Goal: Task Accomplishment & Management: Complete application form

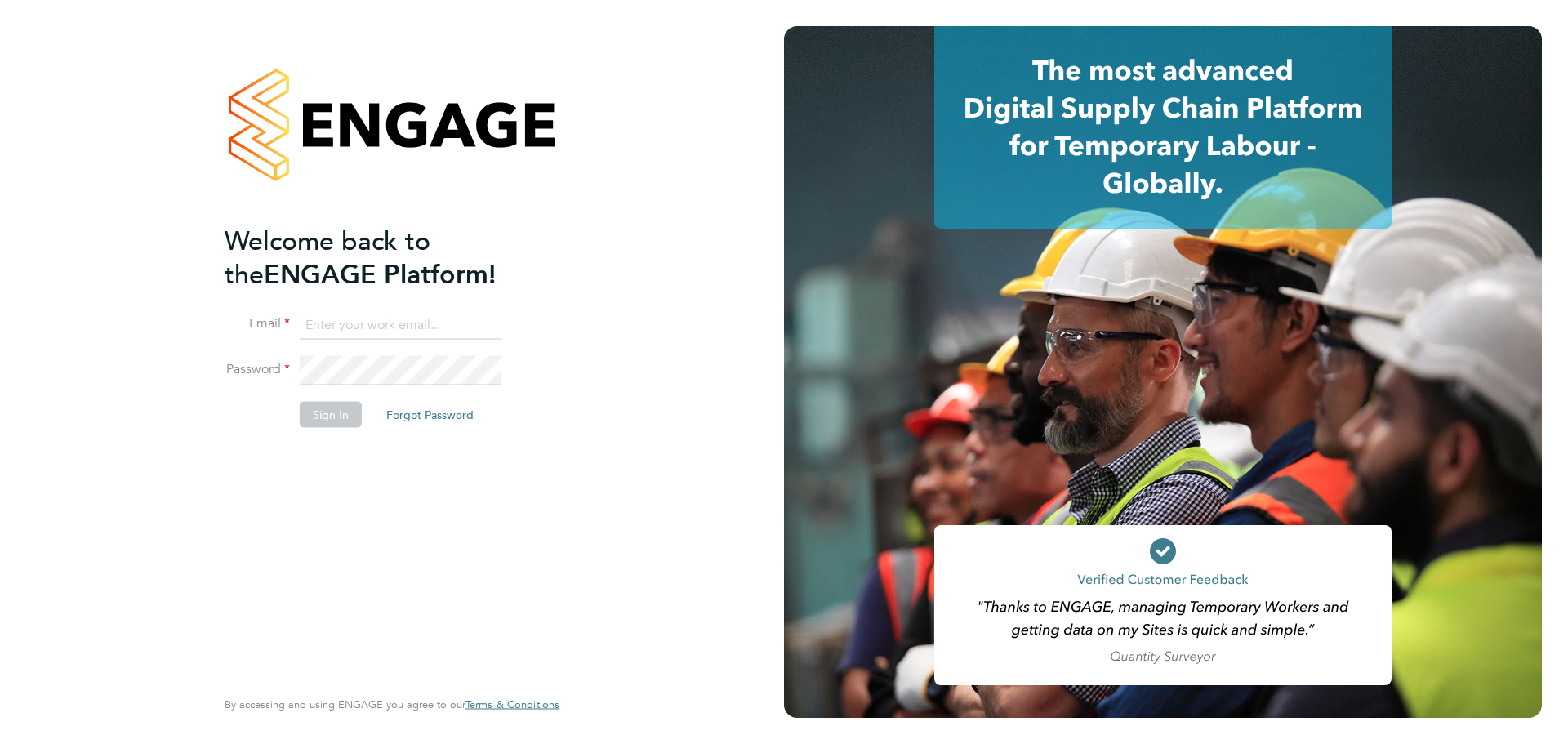
type input "[EMAIL_ADDRESS][PERSON_NAME][DOMAIN_NAME]"
click at [331, 419] on button "Sign In" at bounding box center [331, 414] width 62 height 26
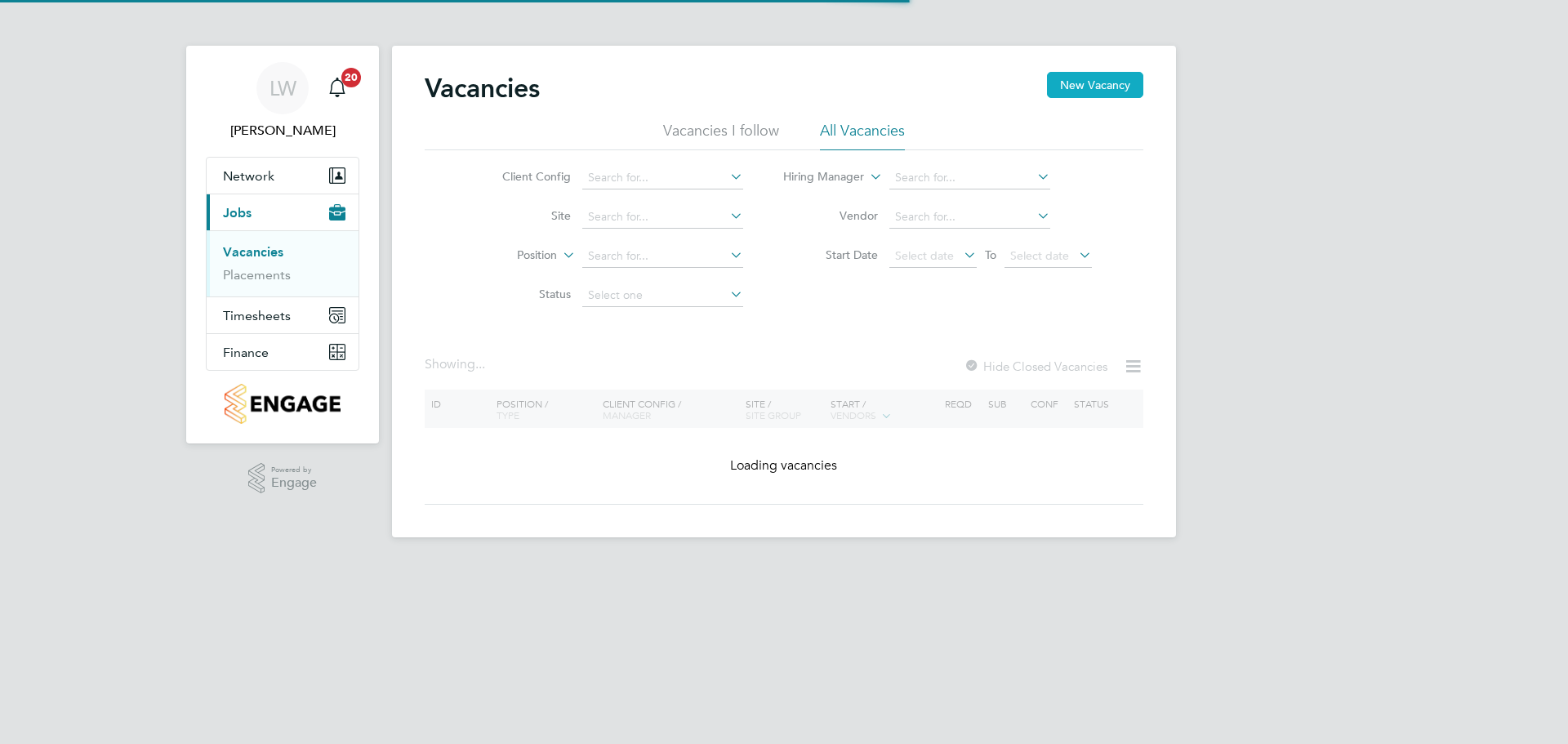
click at [1056, 86] on button "New Vacancy" at bounding box center [1095, 84] width 96 height 26
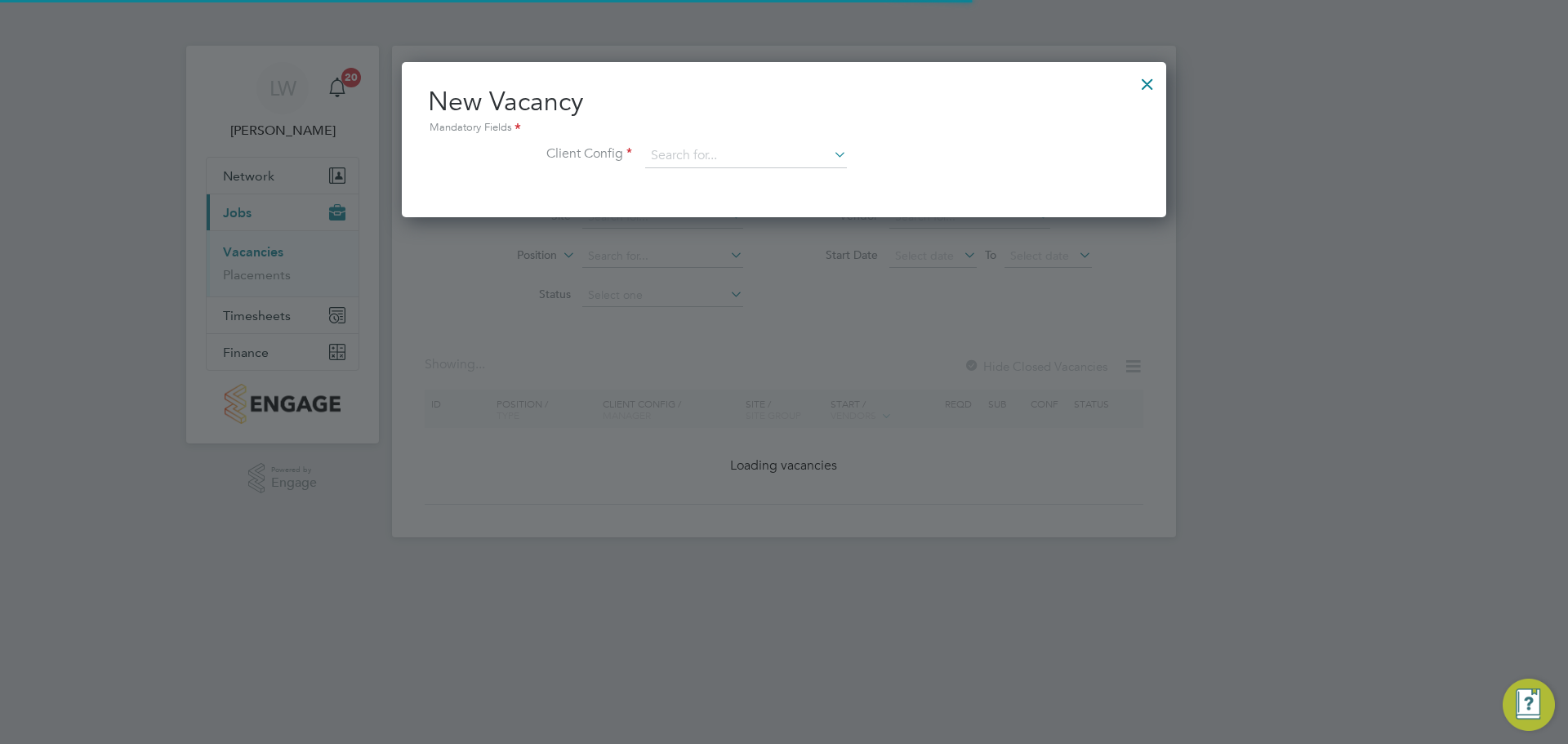
scroll to position [155, 766]
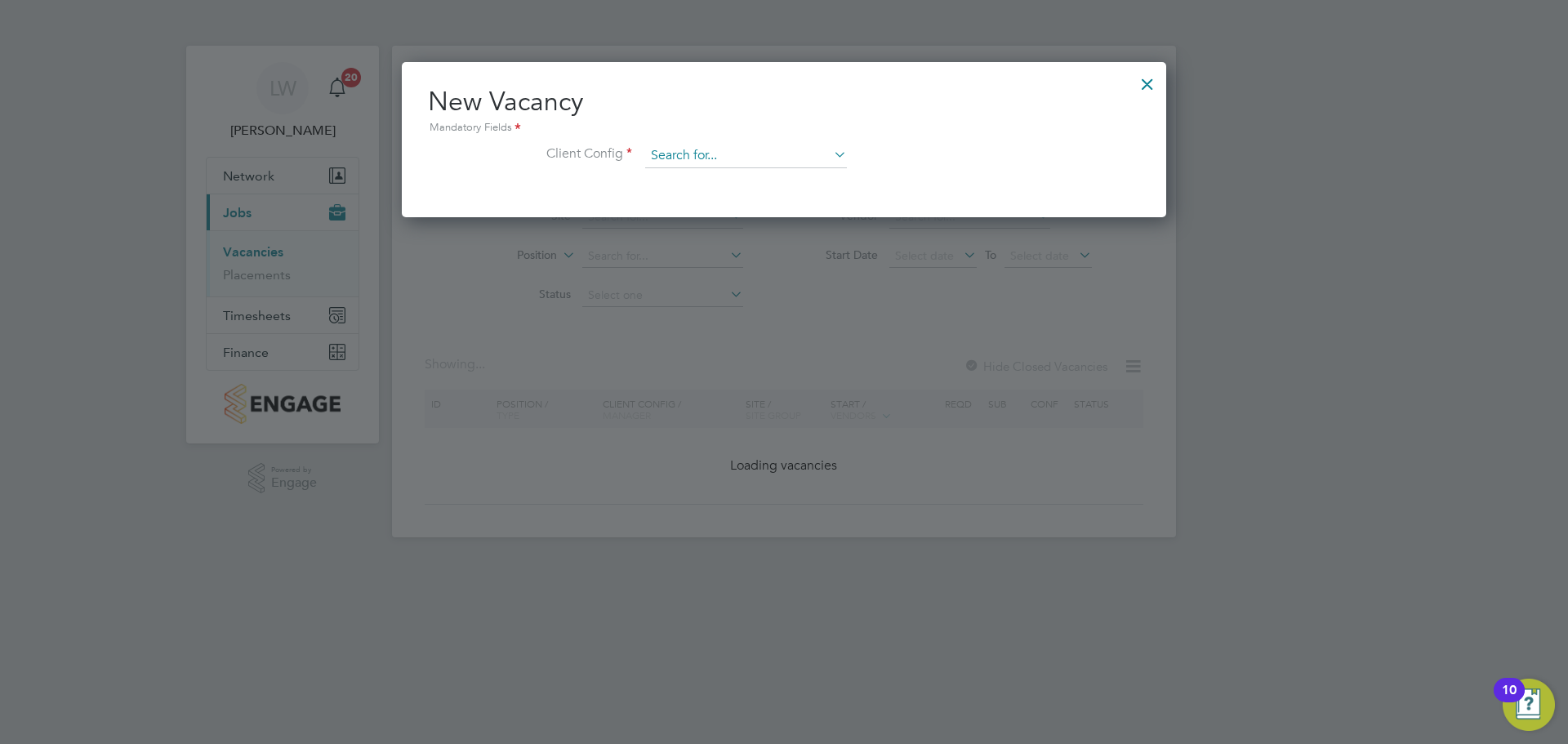
drag, startPoint x: 710, startPoint y: 172, endPoint x: 700, endPoint y: 161, distance: 14.9
click at [703, 166] on li "Client Config" at bounding box center [784, 164] width 712 height 41
click at [699, 161] on input at bounding box center [746, 155] width 201 height 24
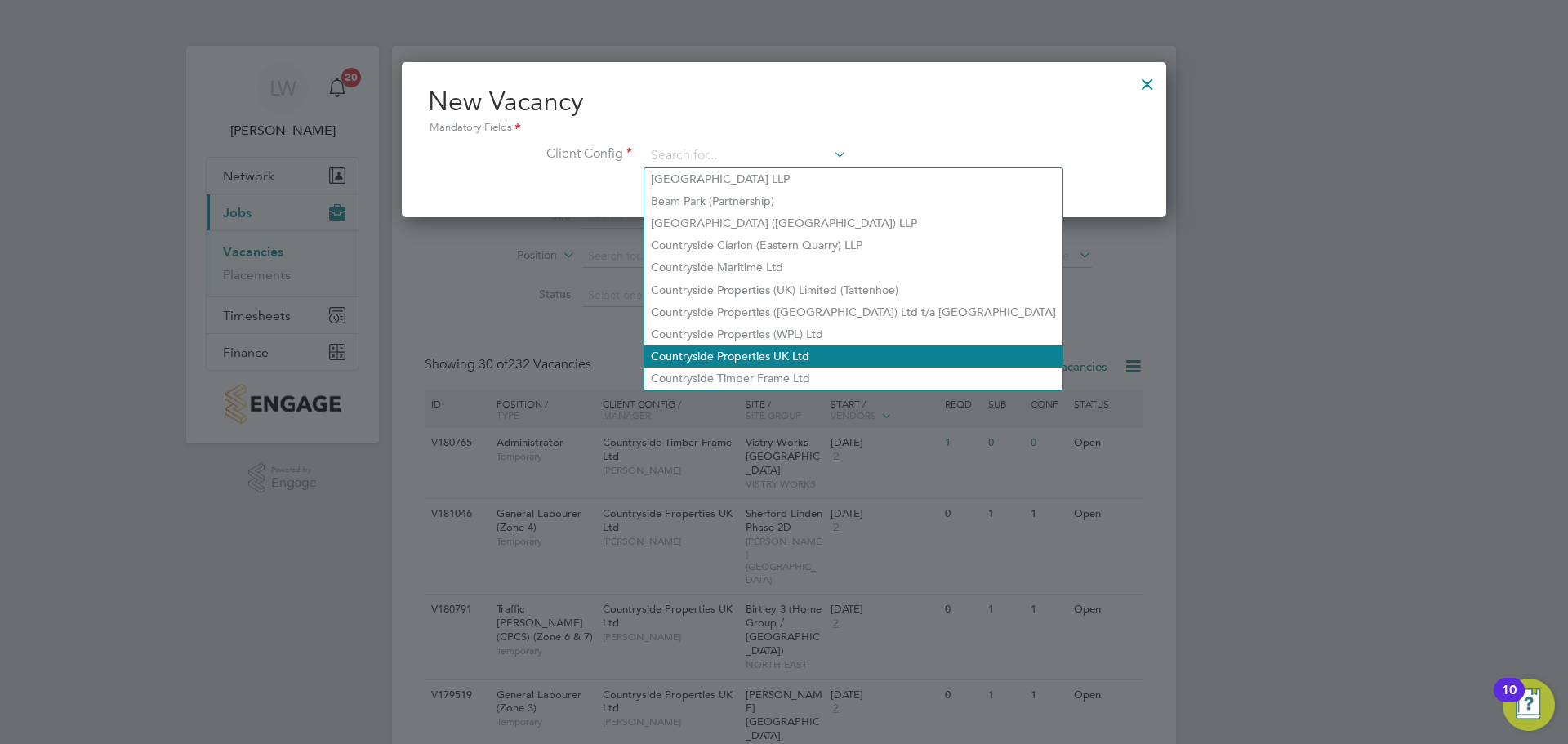
click at [774, 345] on li "Countryside Properties UK Ltd" at bounding box center [853, 356] width 418 height 22
type input "Countryside Properties UK Ltd"
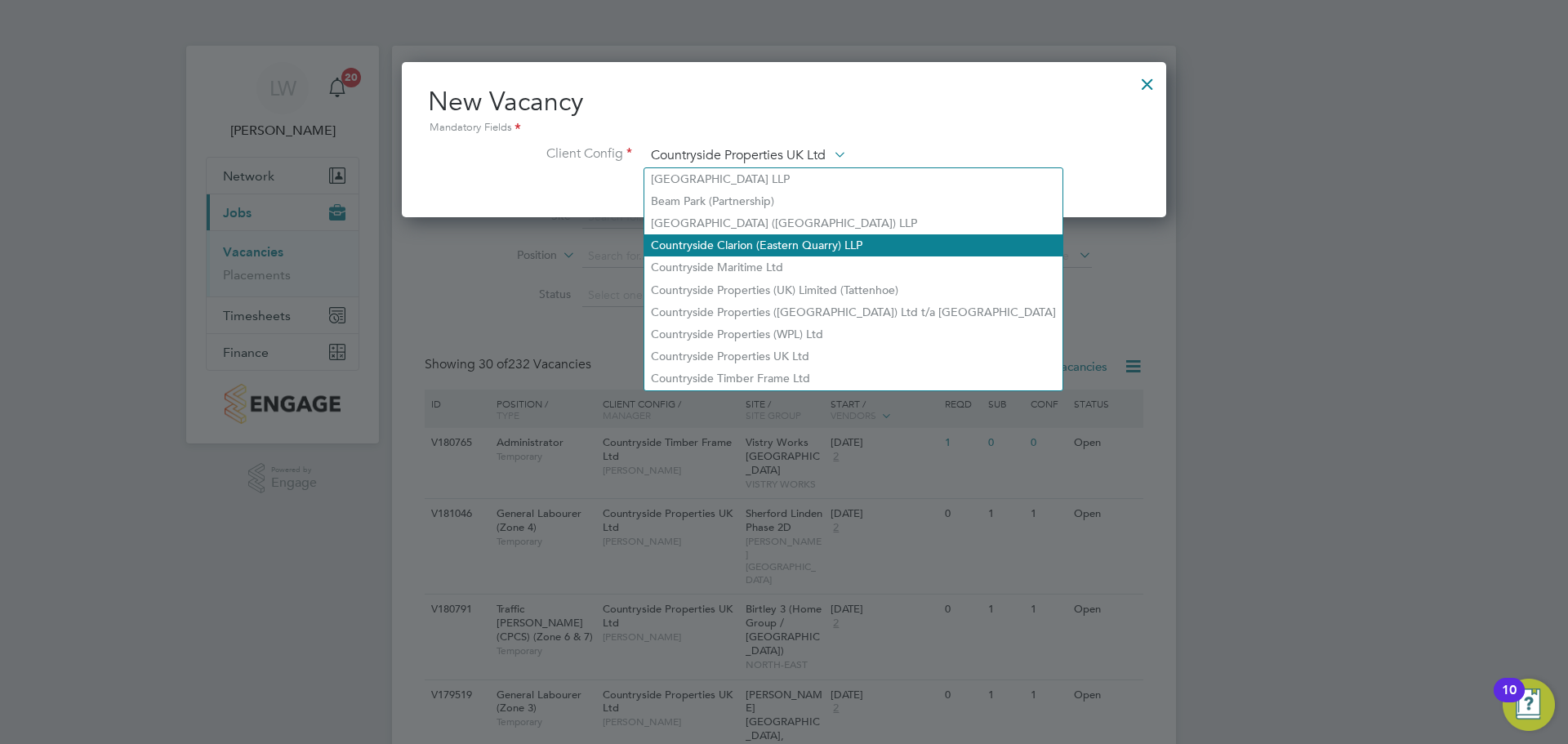
scroll to position [273, 766]
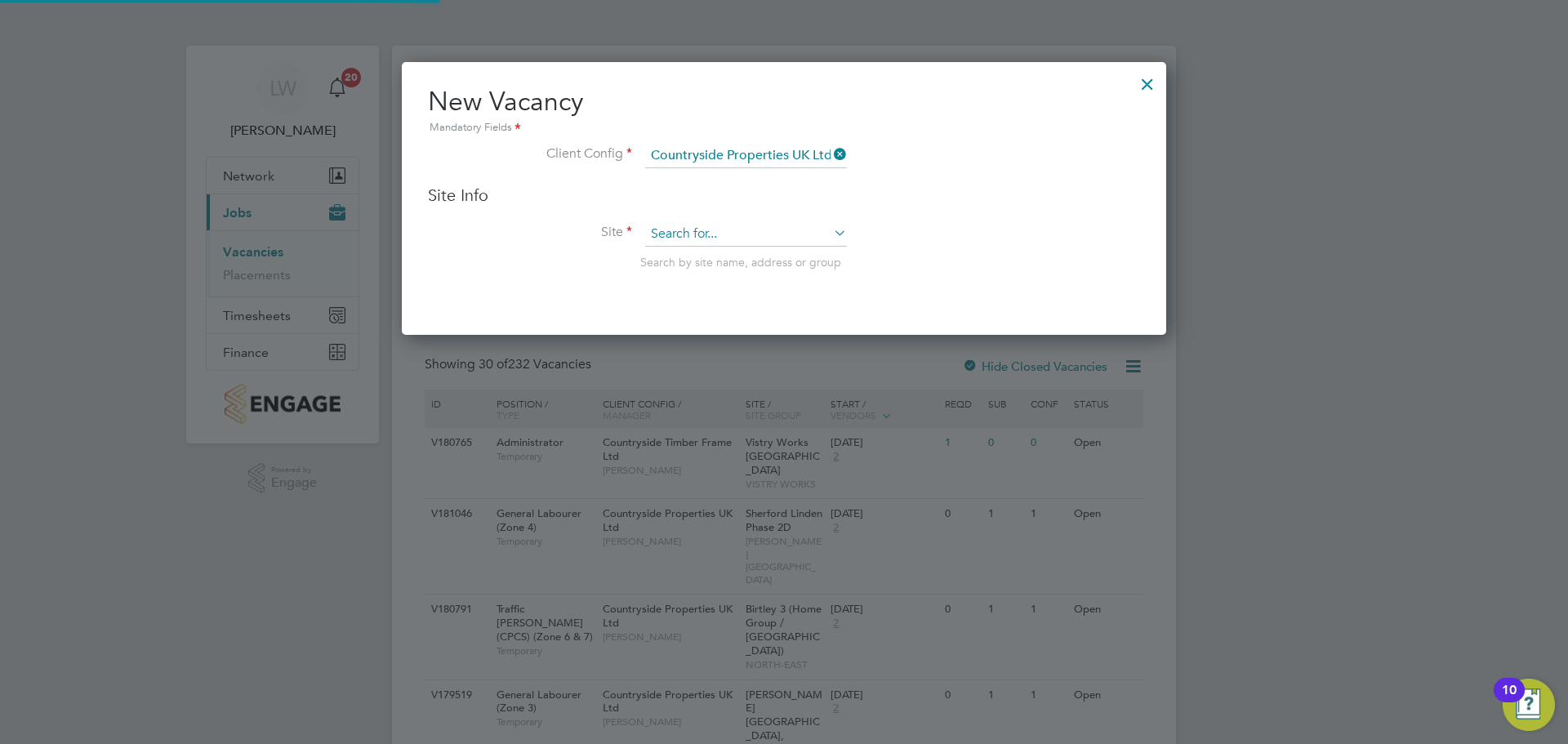
click at [700, 242] on input at bounding box center [746, 234] width 201 height 24
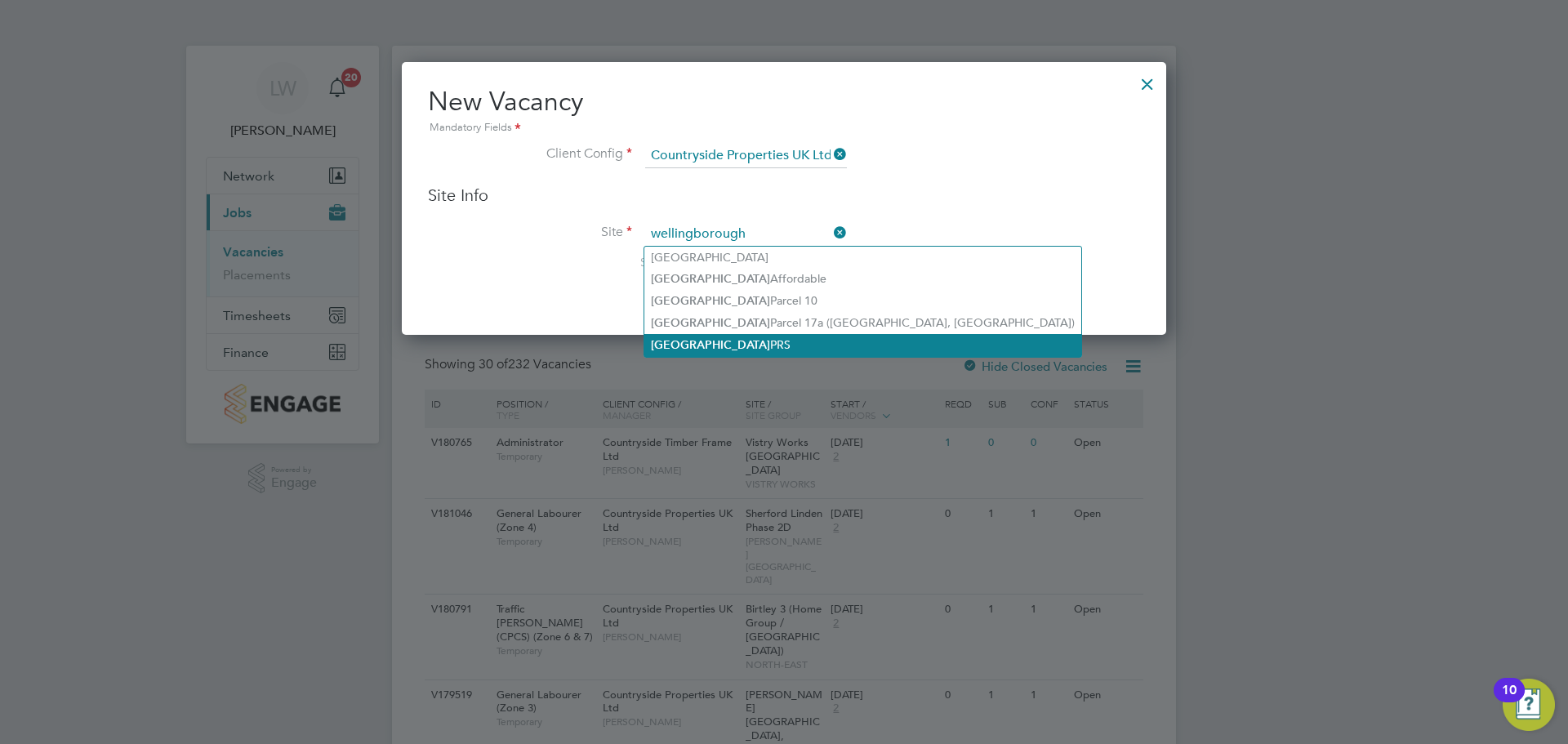
click at [768, 342] on li "Wellingborough PRS" at bounding box center [863, 345] width 437 height 22
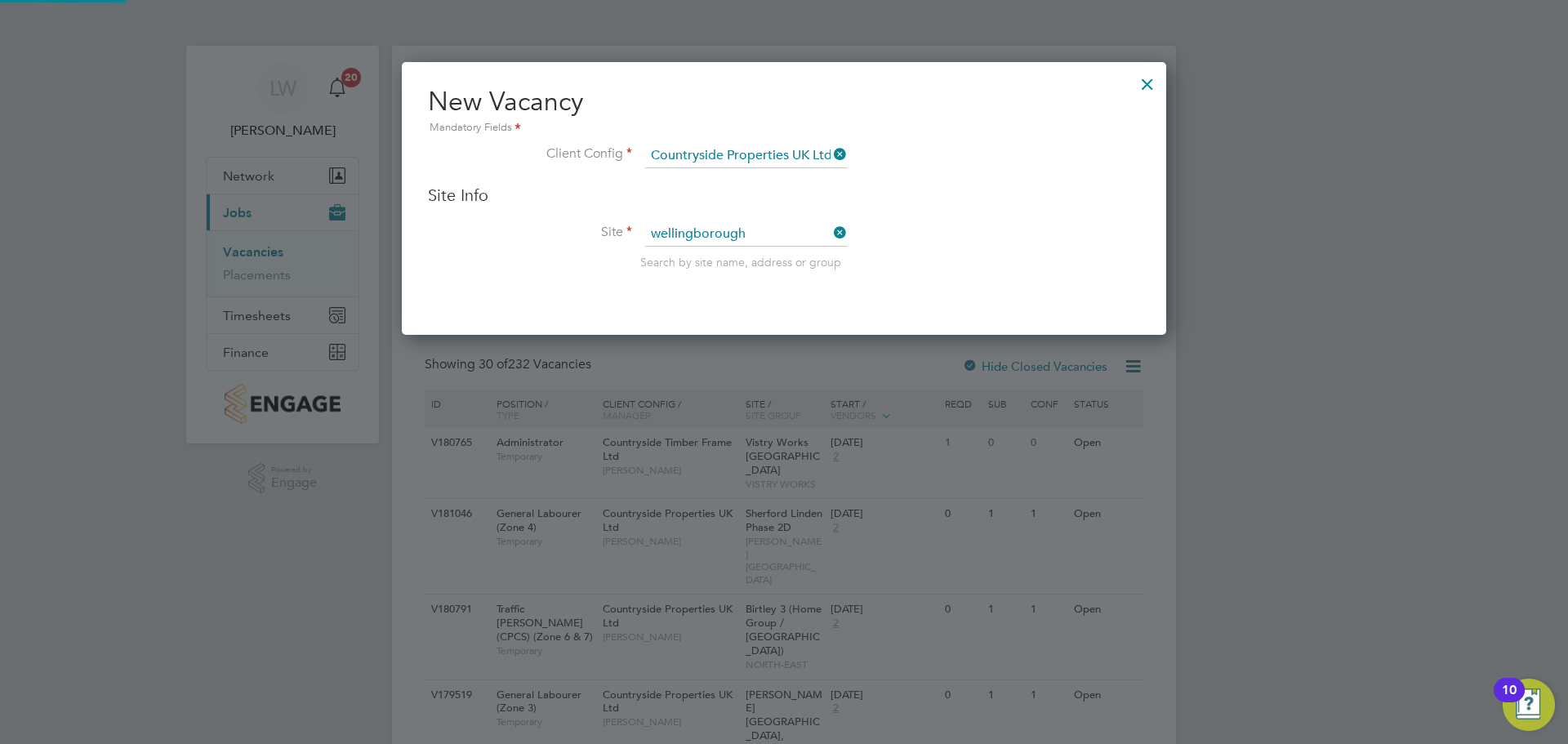
type input "Wellingborough PRS"
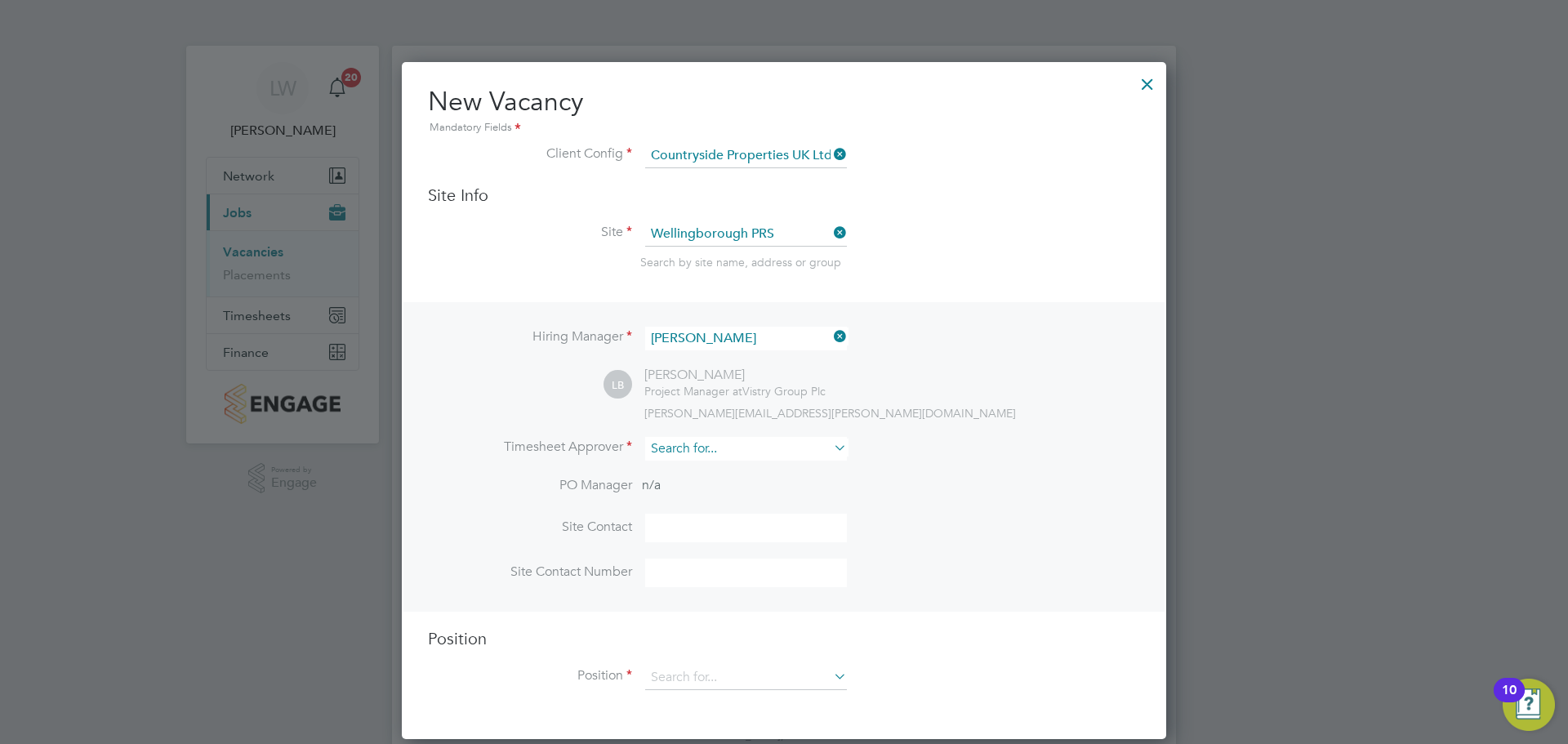
click at [681, 452] on input at bounding box center [746, 449] width 201 height 23
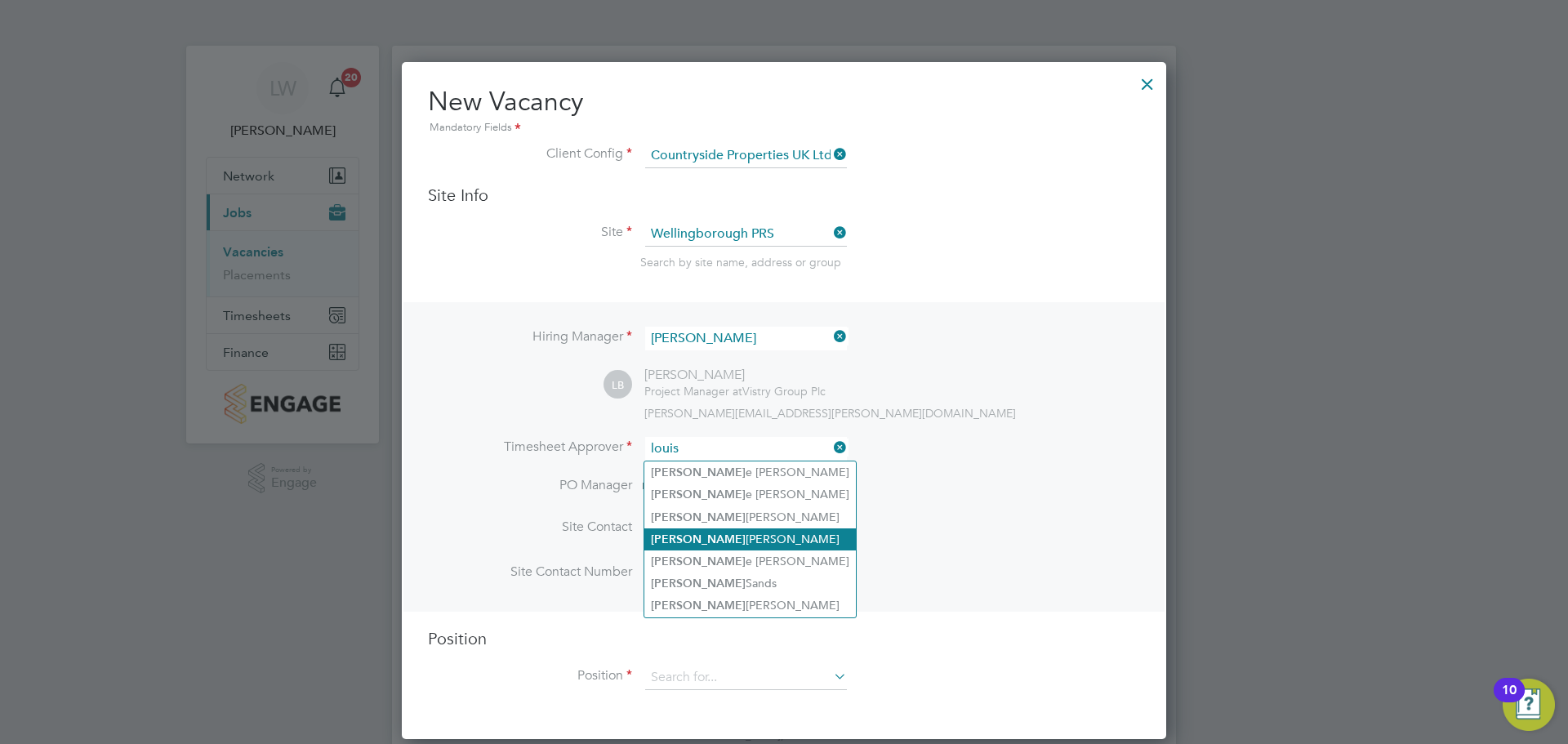
click at [741, 536] on li "[PERSON_NAME]" at bounding box center [750, 539] width 211 height 22
type input "[PERSON_NAME]"
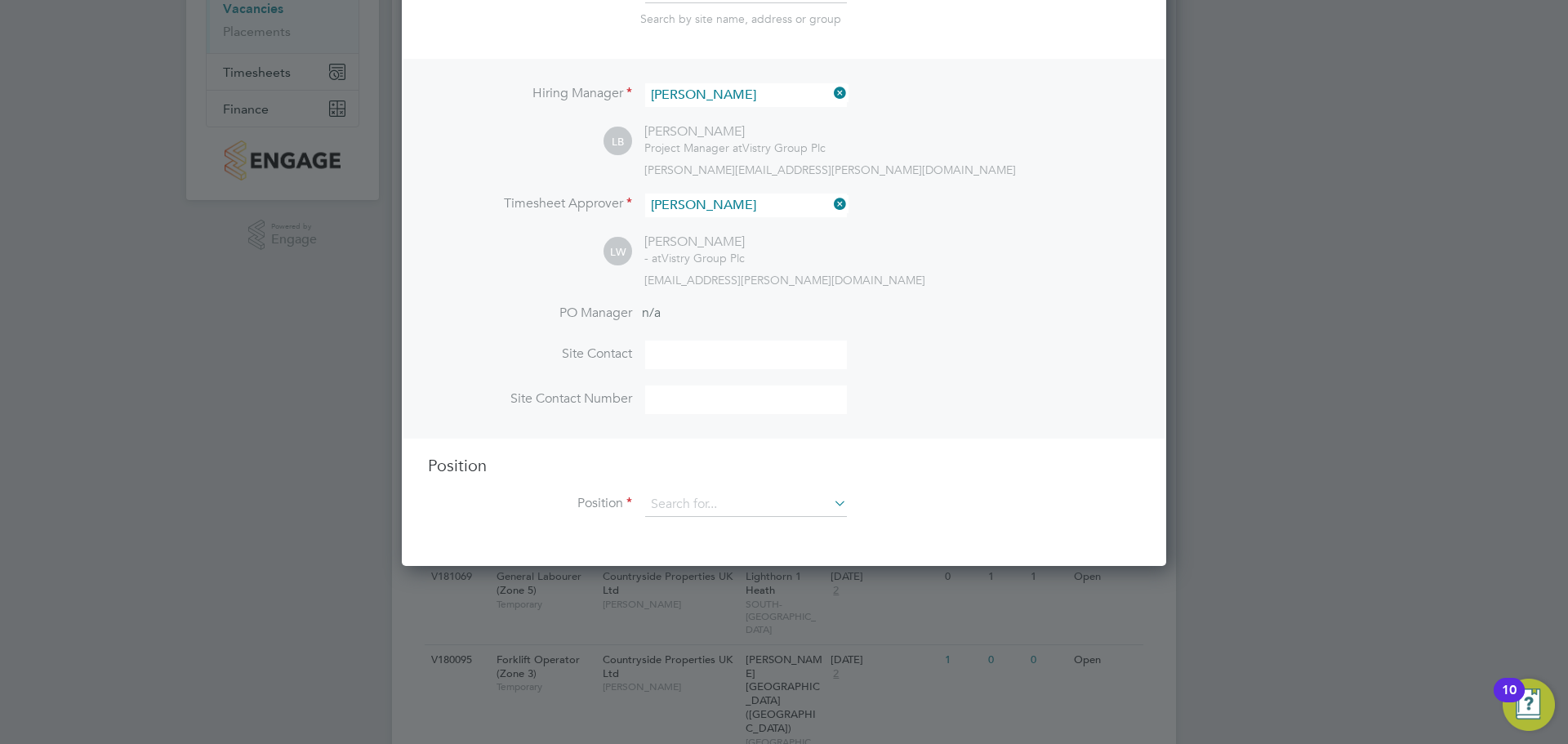
scroll to position [245, 0]
click at [705, 514] on input at bounding box center [746, 502] width 201 height 24
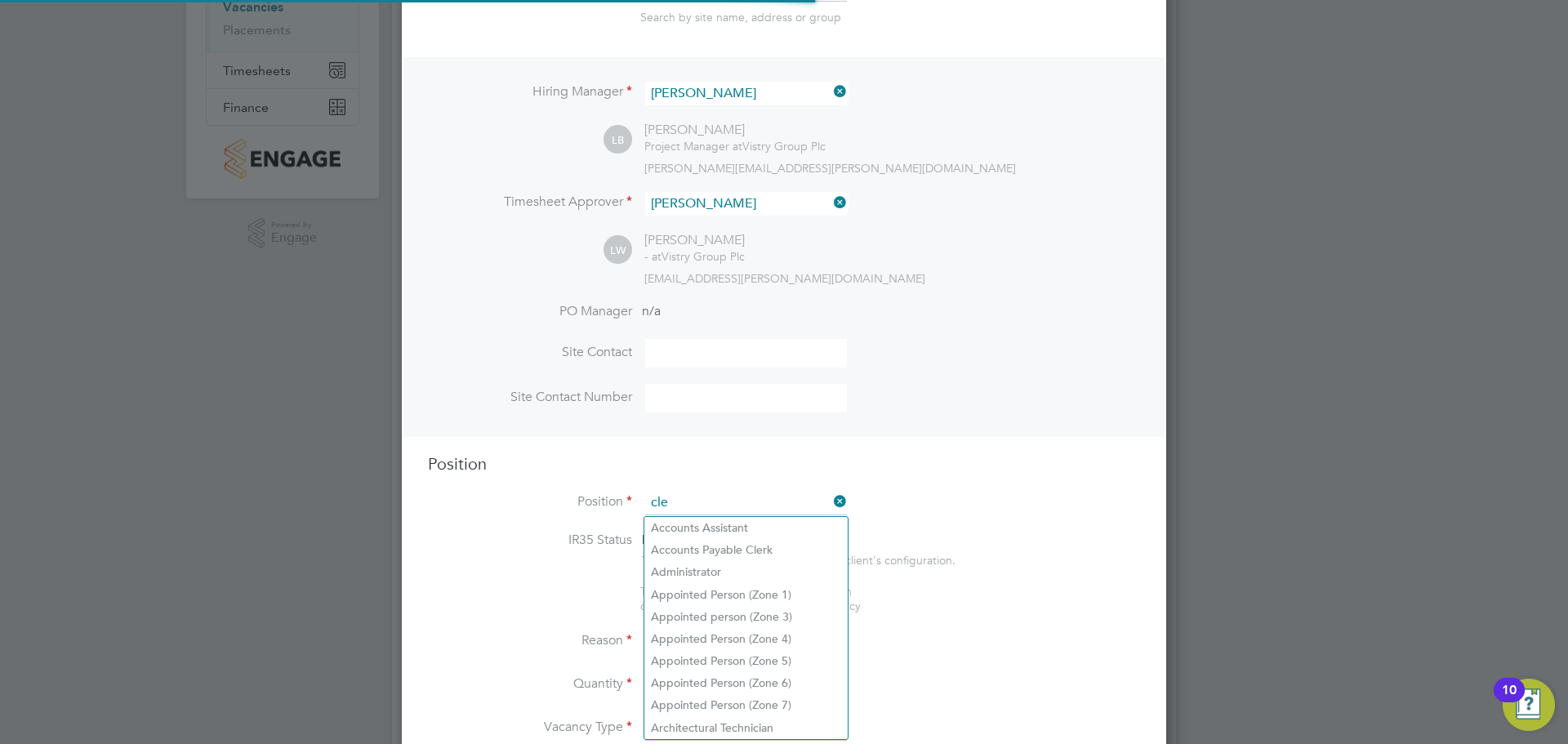
scroll to position [2347, 766]
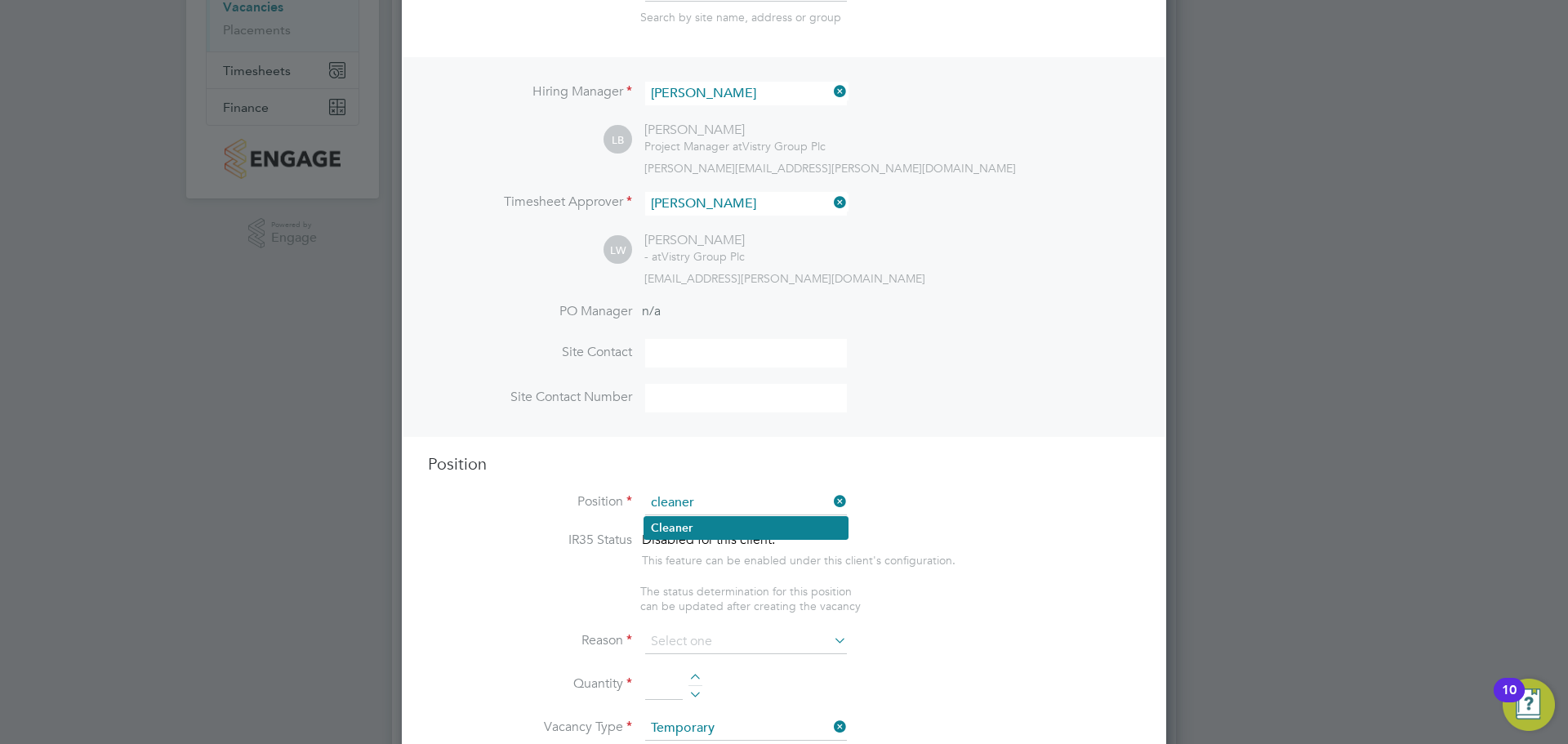
click at [769, 522] on li "Cleaner" at bounding box center [746, 528] width 203 height 22
type input "Cleaner"
type textarea "Cleaner"
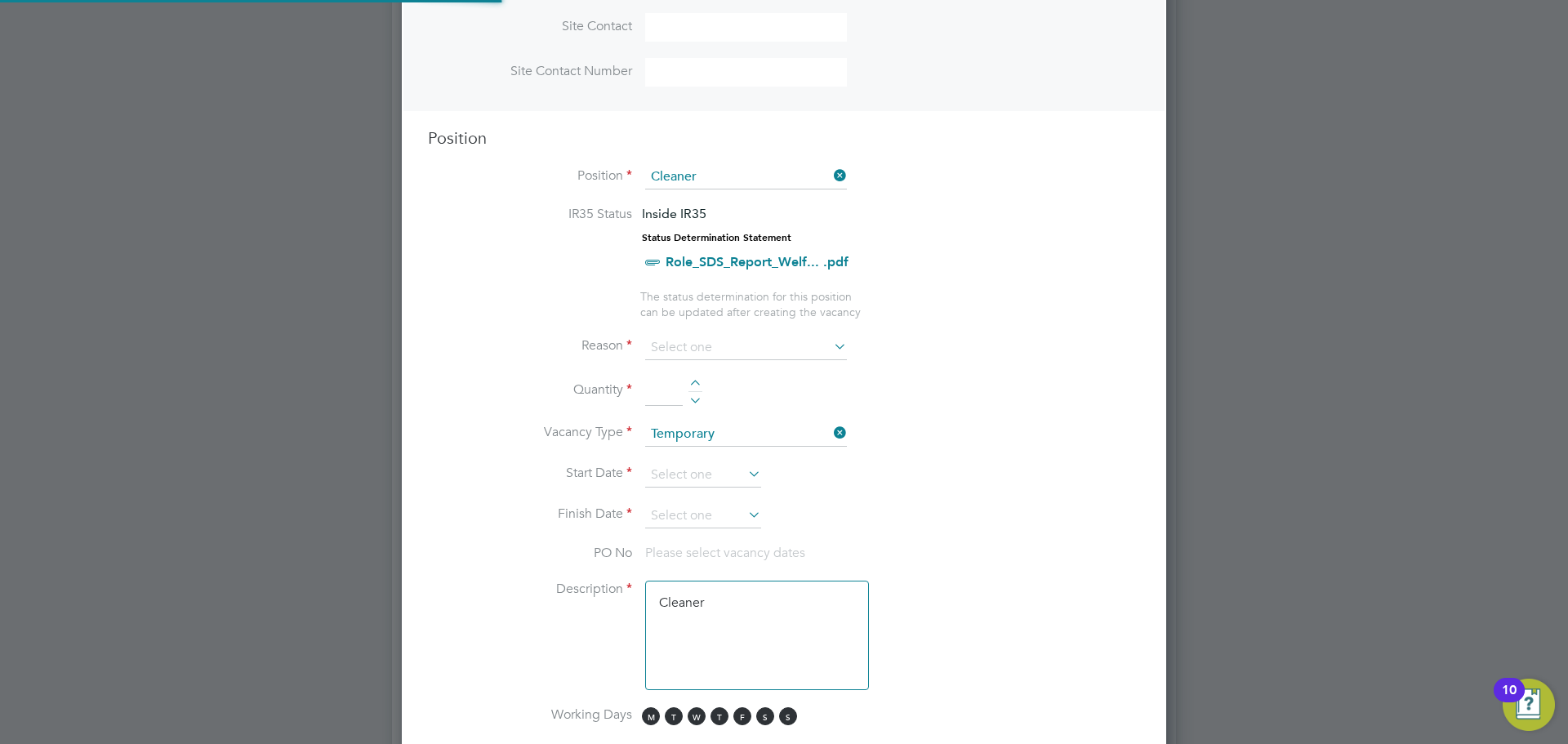
scroll to position [48, 86]
click at [698, 382] on div at bounding box center [695, 385] width 14 height 12
type input "1"
drag, startPoint x: 717, startPoint y: 339, endPoint x: 715, endPoint y: 354, distance: 15.1
click at [716, 339] on input at bounding box center [746, 347] width 201 height 24
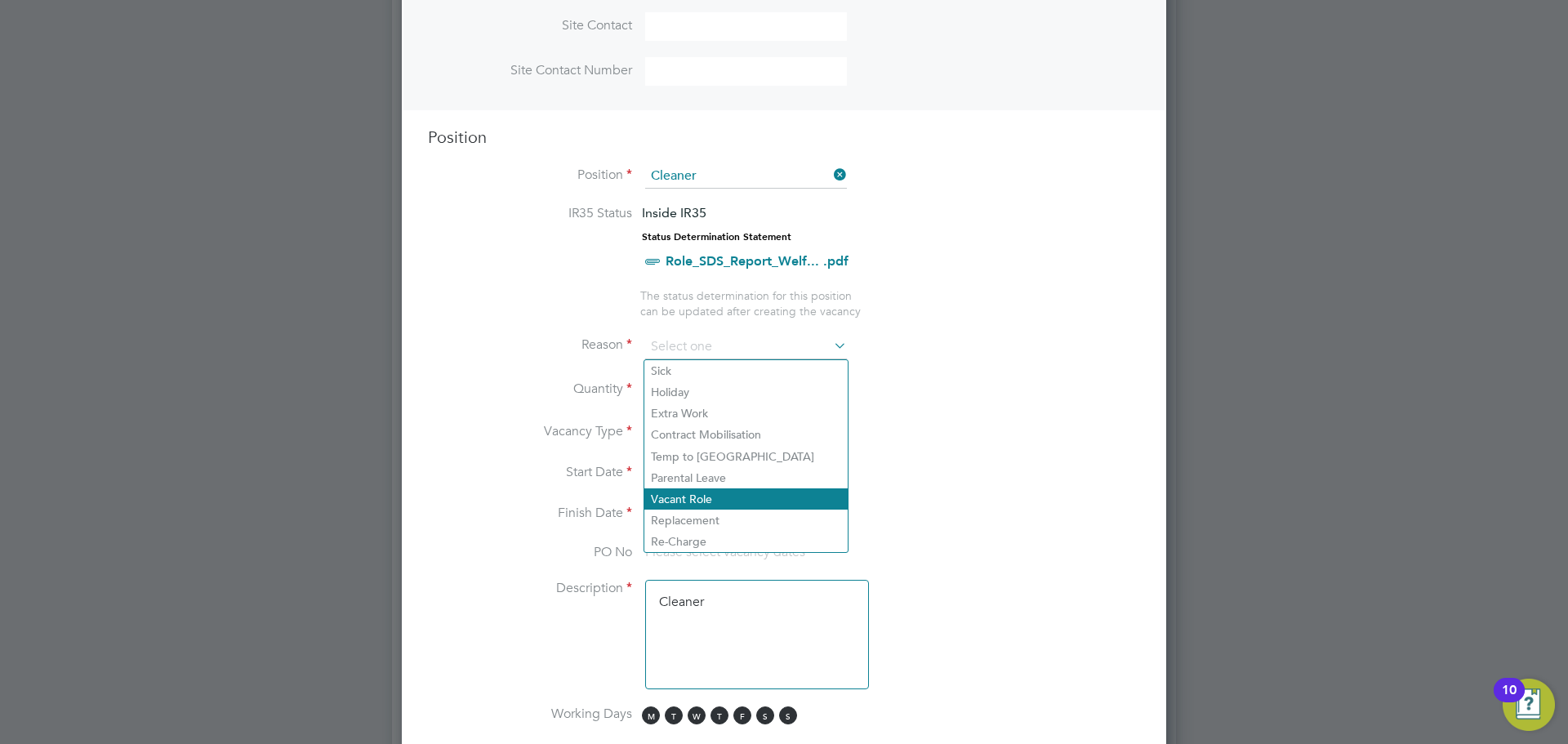
click at [696, 493] on li "Vacant Role" at bounding box center [746, 498] width 203 height 21
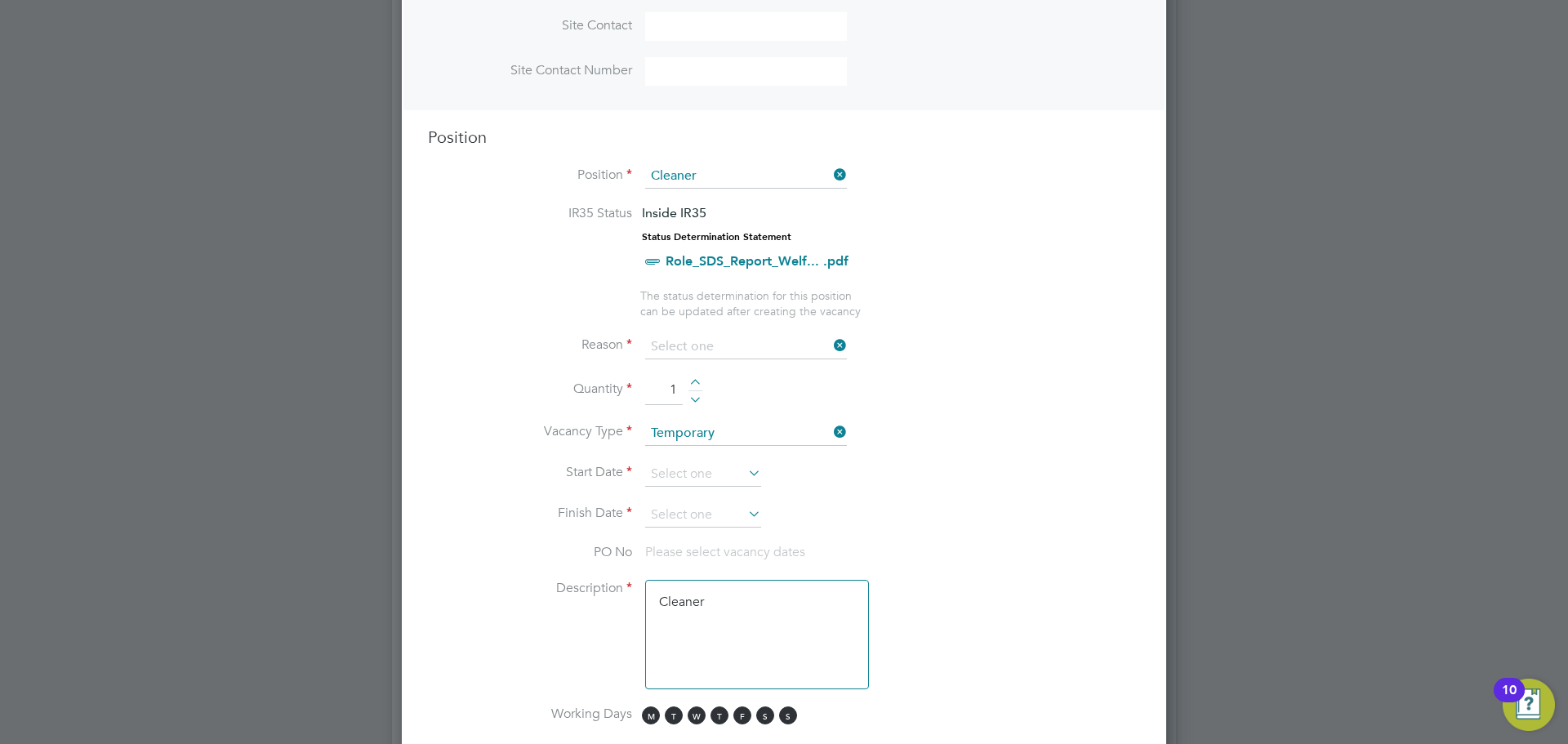
type input "Vacant Role"
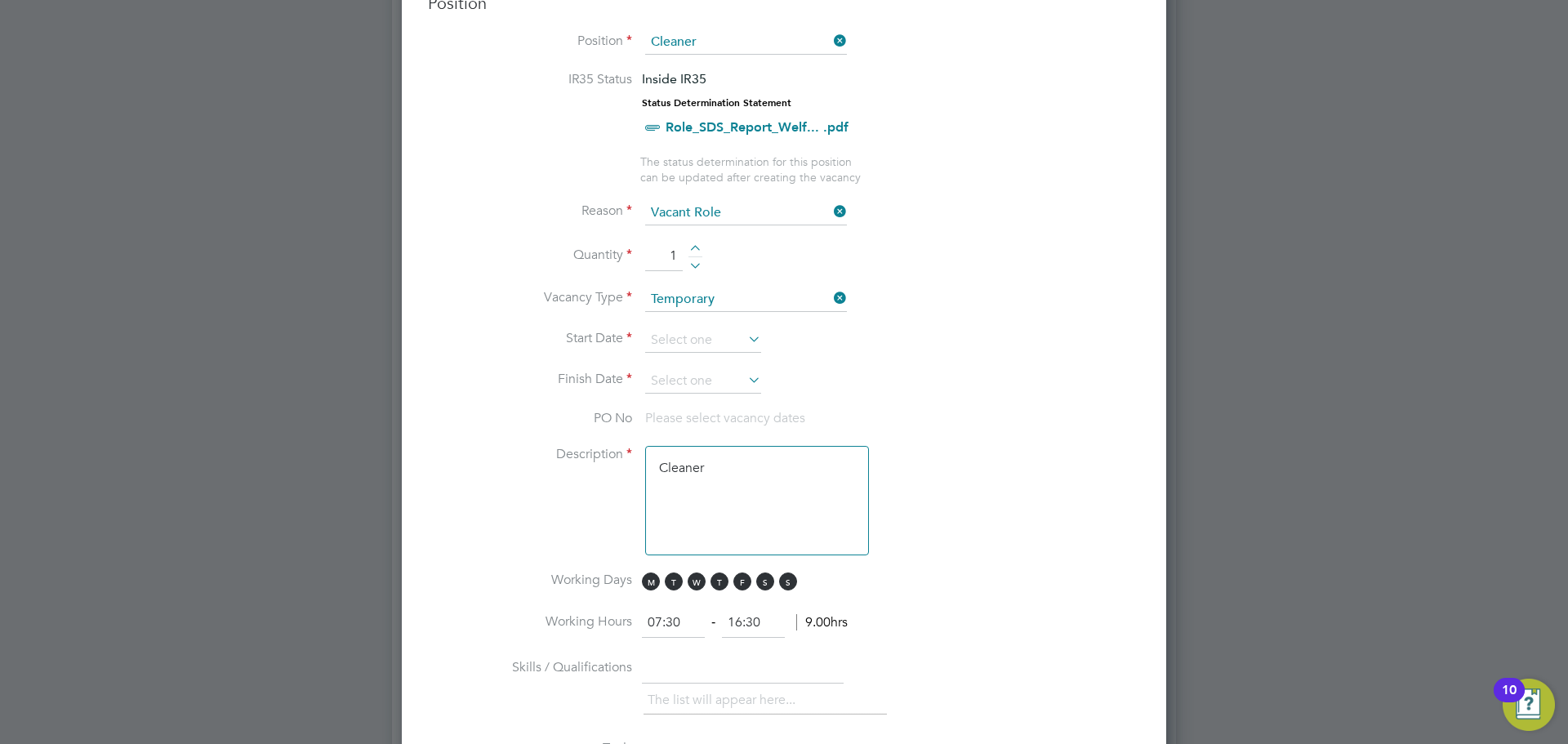
scroll to position [899, 0]
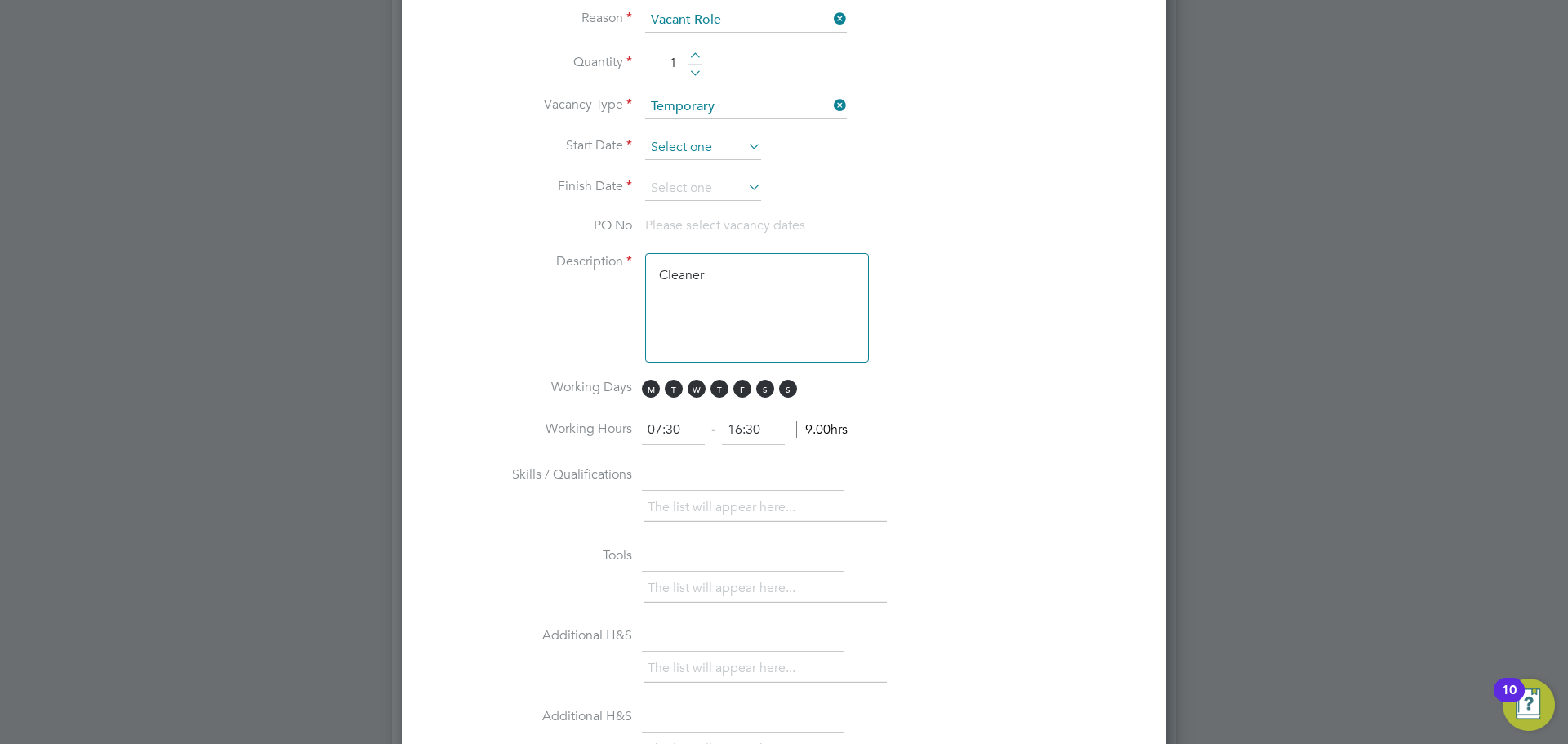
click at [695, 148] on input at bounding box center [703, 147] width 116 height 24
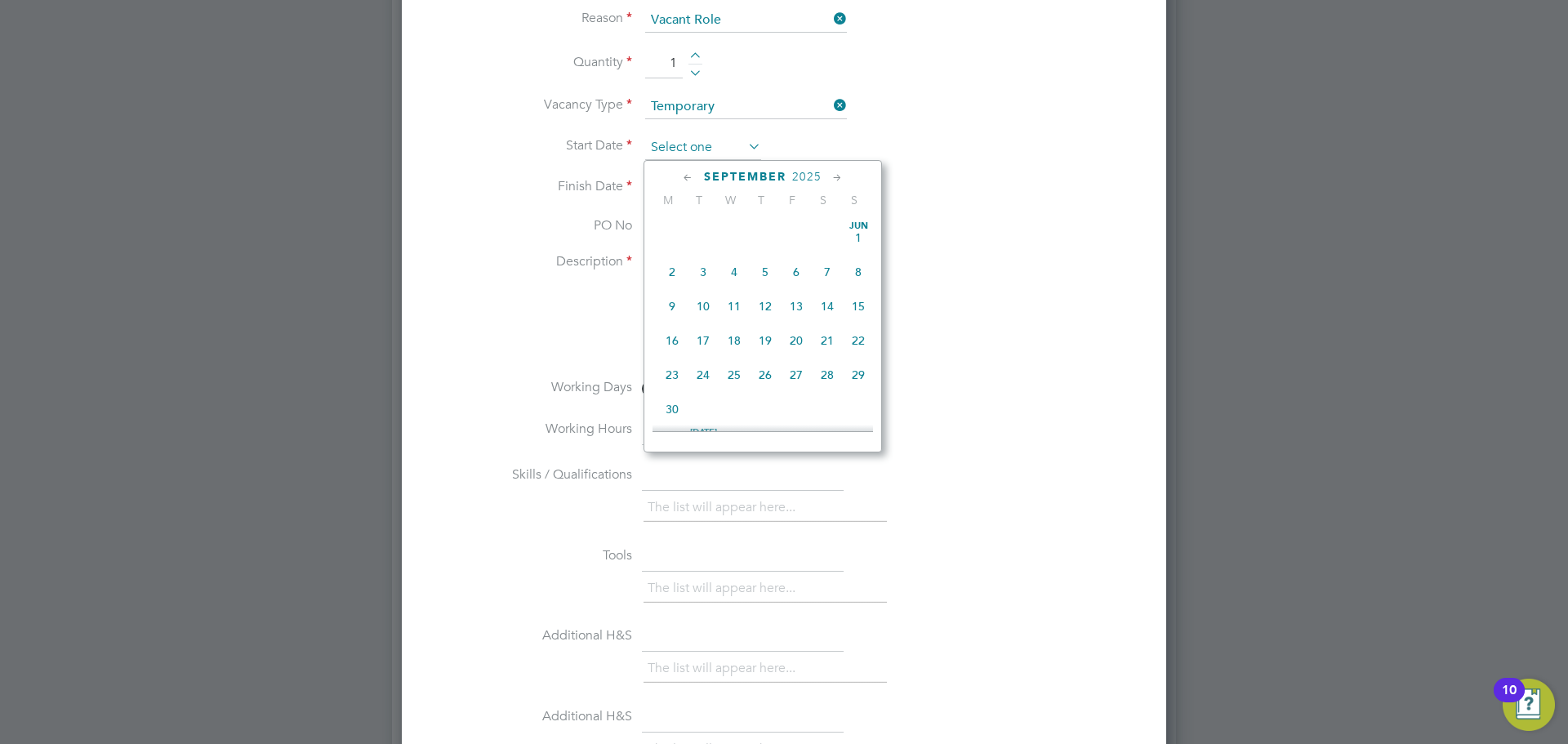
scroll to position [601, 0]
click at [665, 237] on span "8" at bounding box center [672, 222] width 31 height 31
type input "[DATE]"
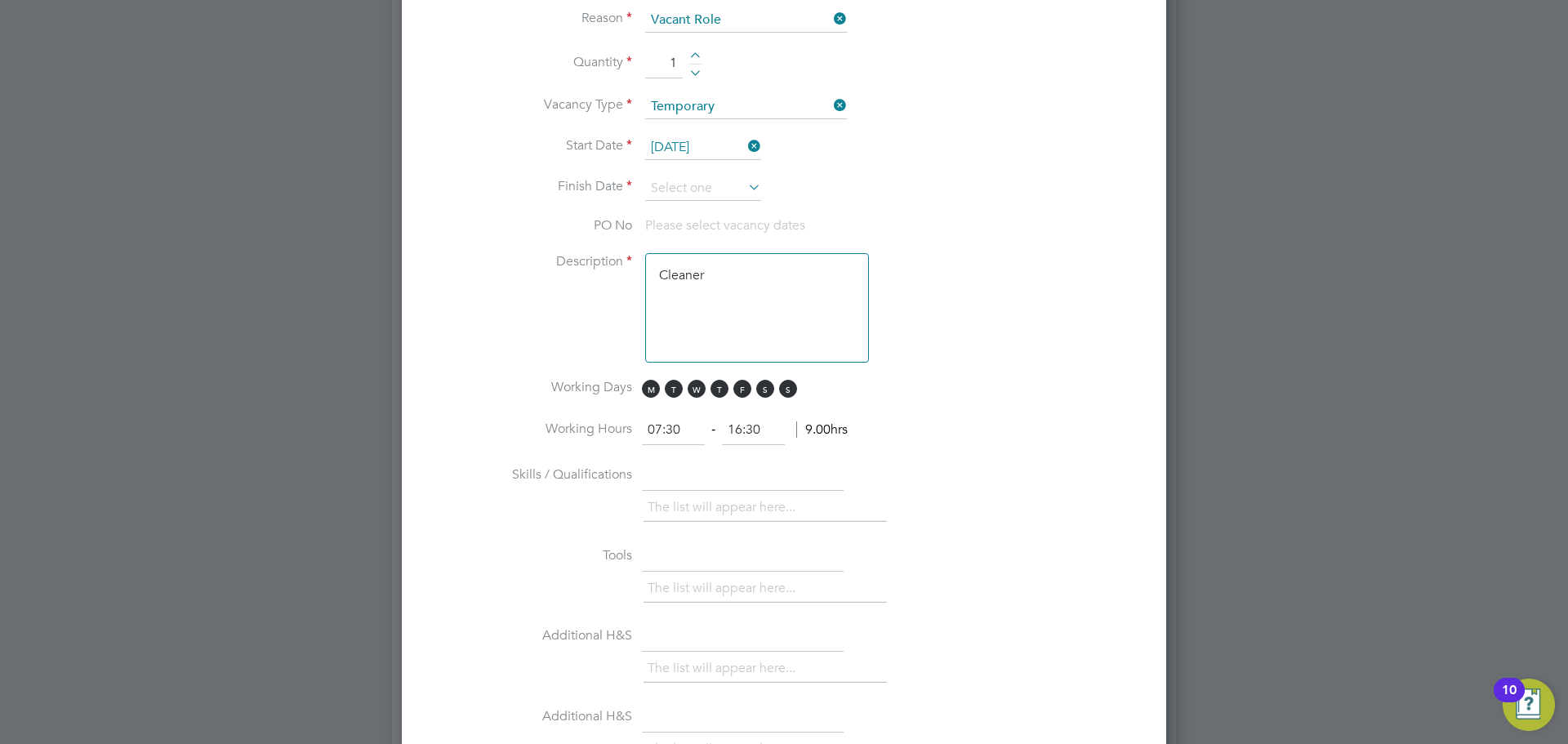
click at [696, 274] on textarea "Cleaner" at bounding box center [757, 308] width 224 height 110
drag, startPoint x: 731, startPoint y: 171, endPoint x: 725, endPoint y: 186, distance: 16.2
click at [730, 171] on li "Start Date [DATE]" at bounding box center [784, 155] width 712 height 41
click at [725, 187] on input at bounding box center [703, 188] width 116 height 24
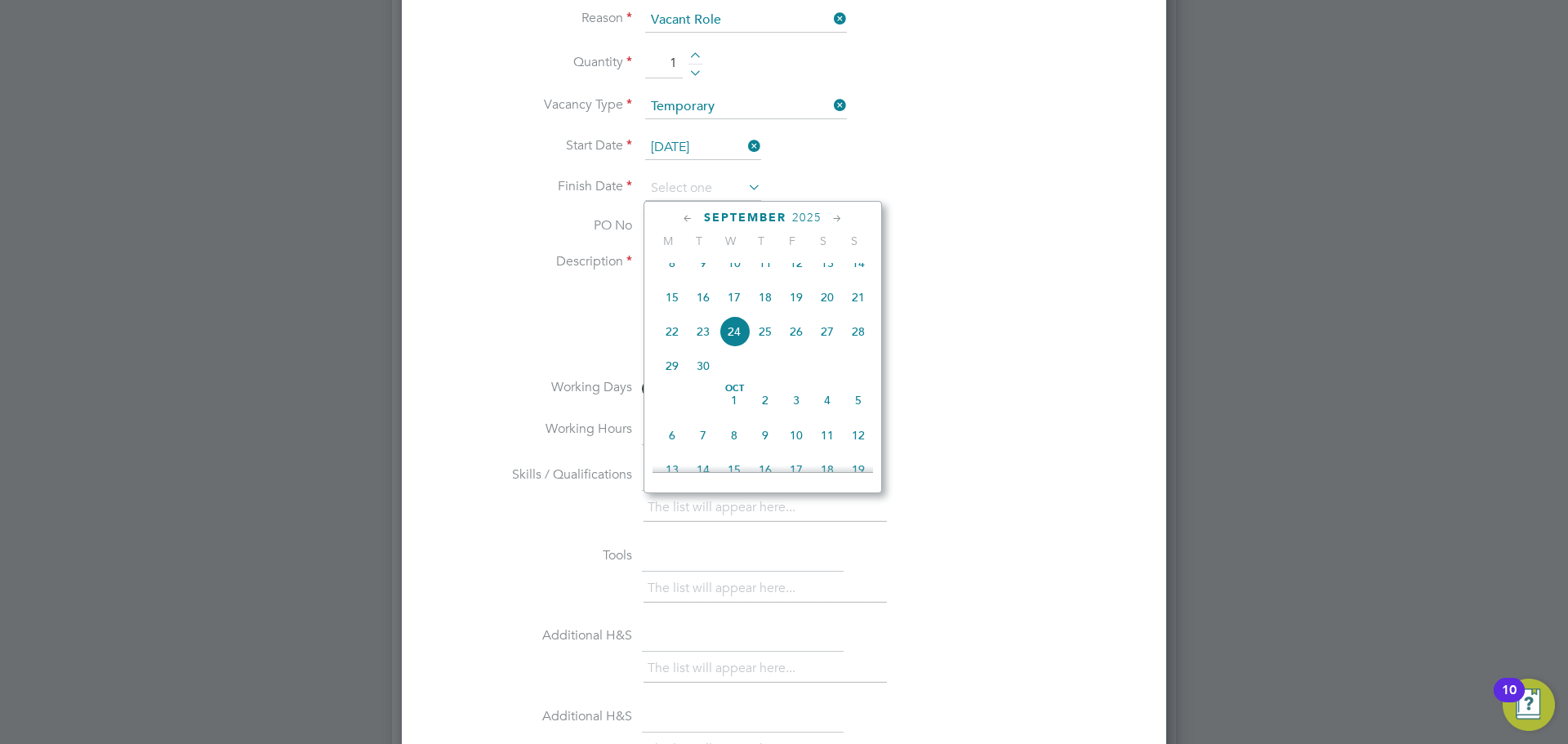
drag, startPoint x: 667, startPoint y: 341, endPoint x: 677, endPoint y: 344, distance: 10.4
click at [674, 340] on span "22" at bounding box center [672, 331] width 31 height 31
type input "[DATE]"
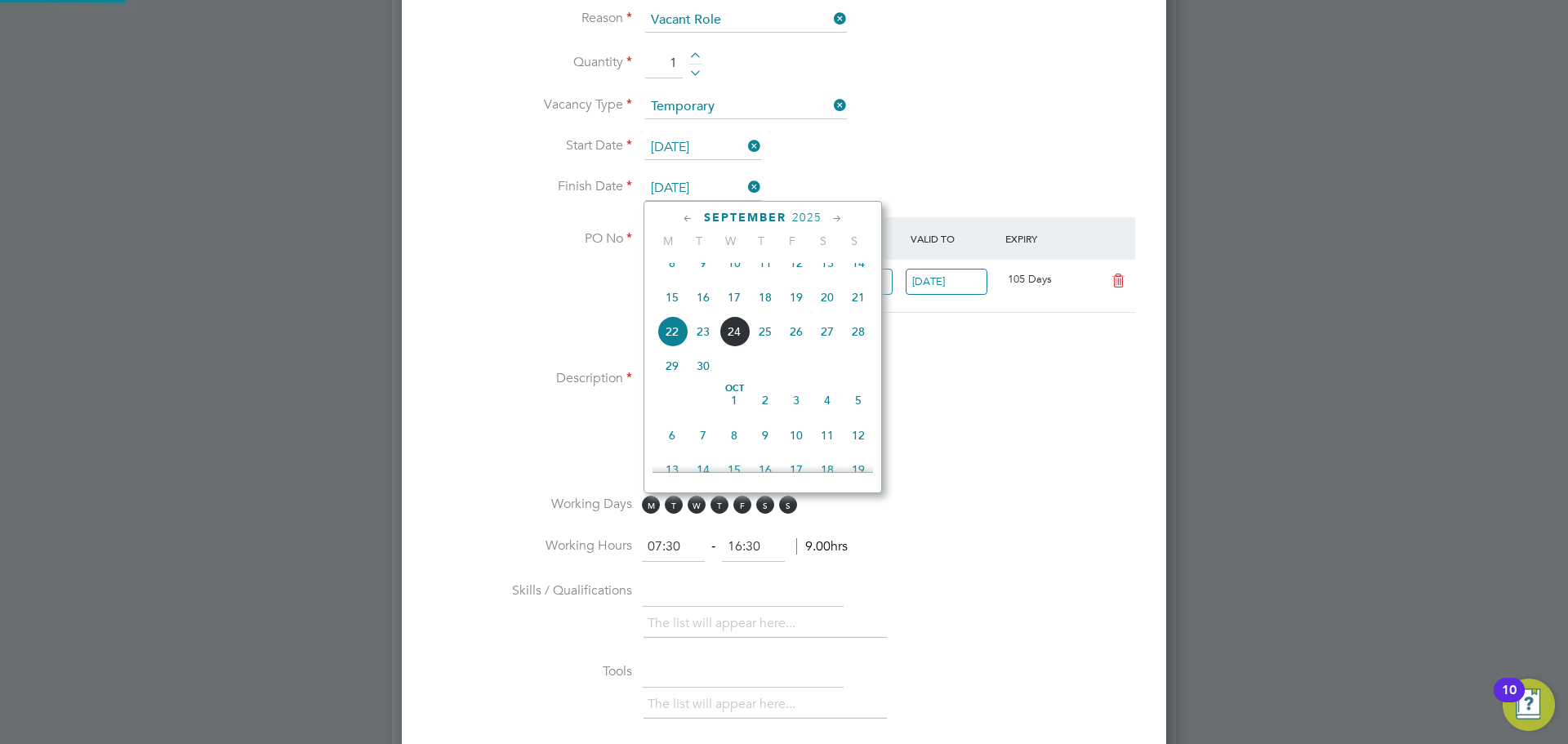
scroll to position [28, 154]
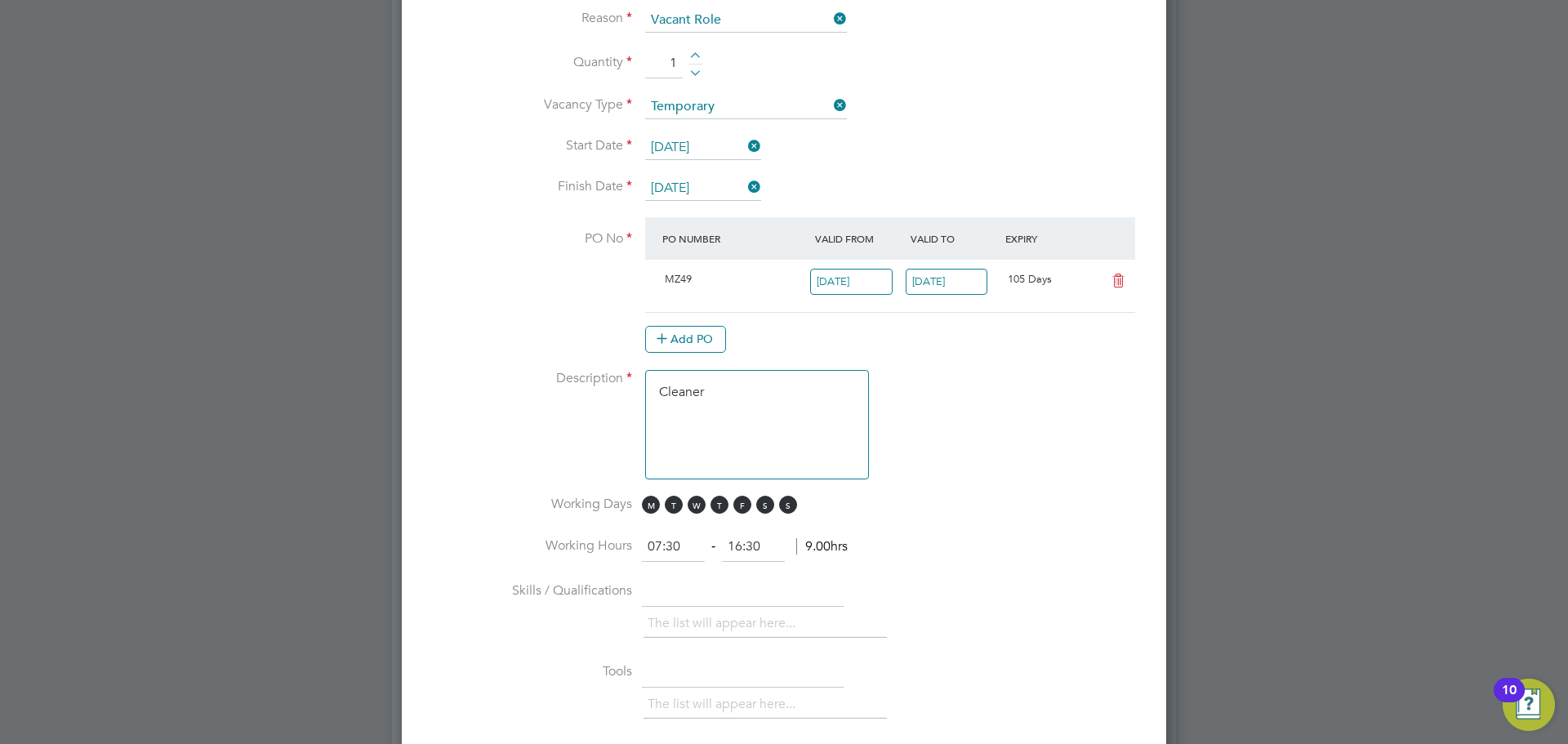
click at [1113, 274] on icon at bounding box center [1118, 281] width 20 height 13
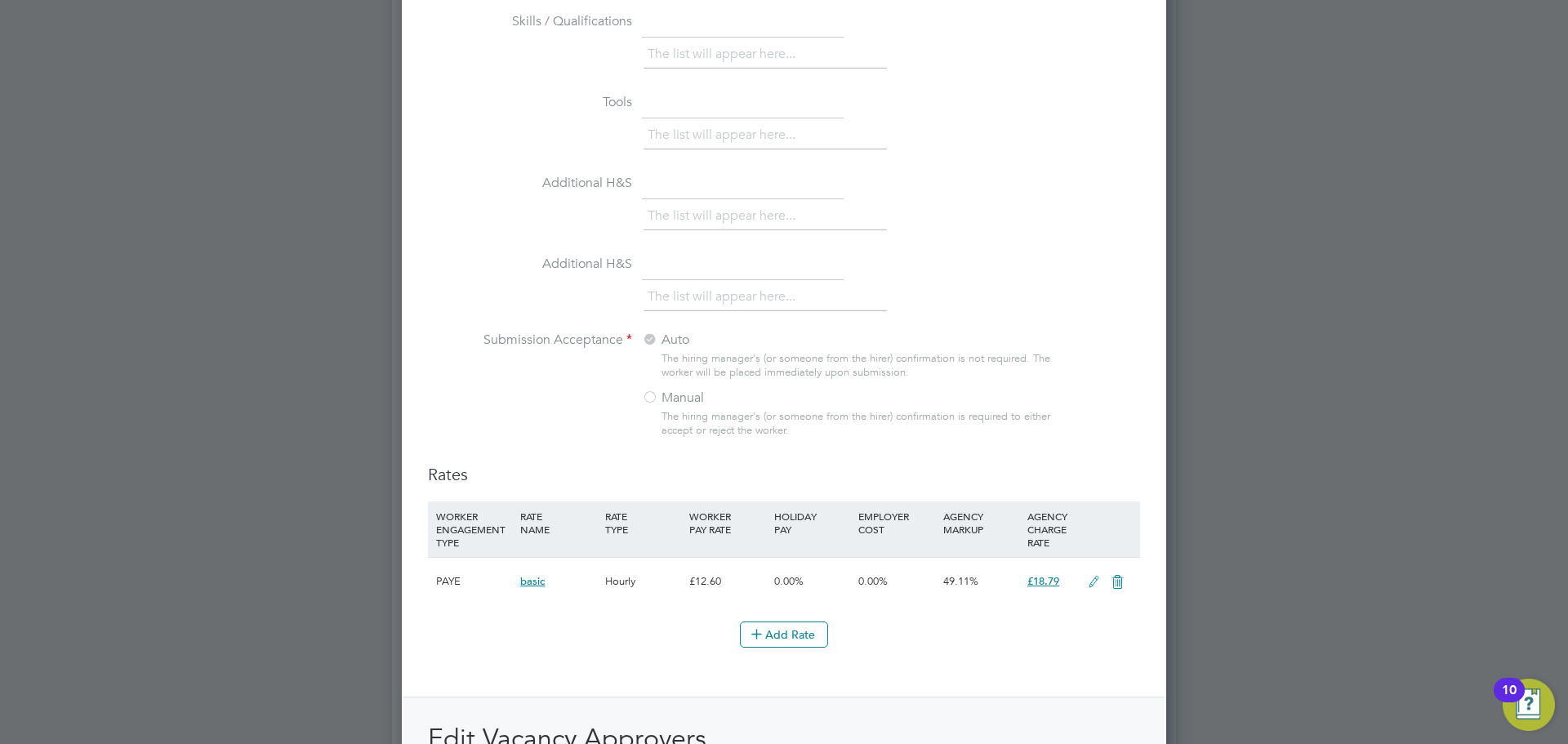
scroll to position [1552, 0]
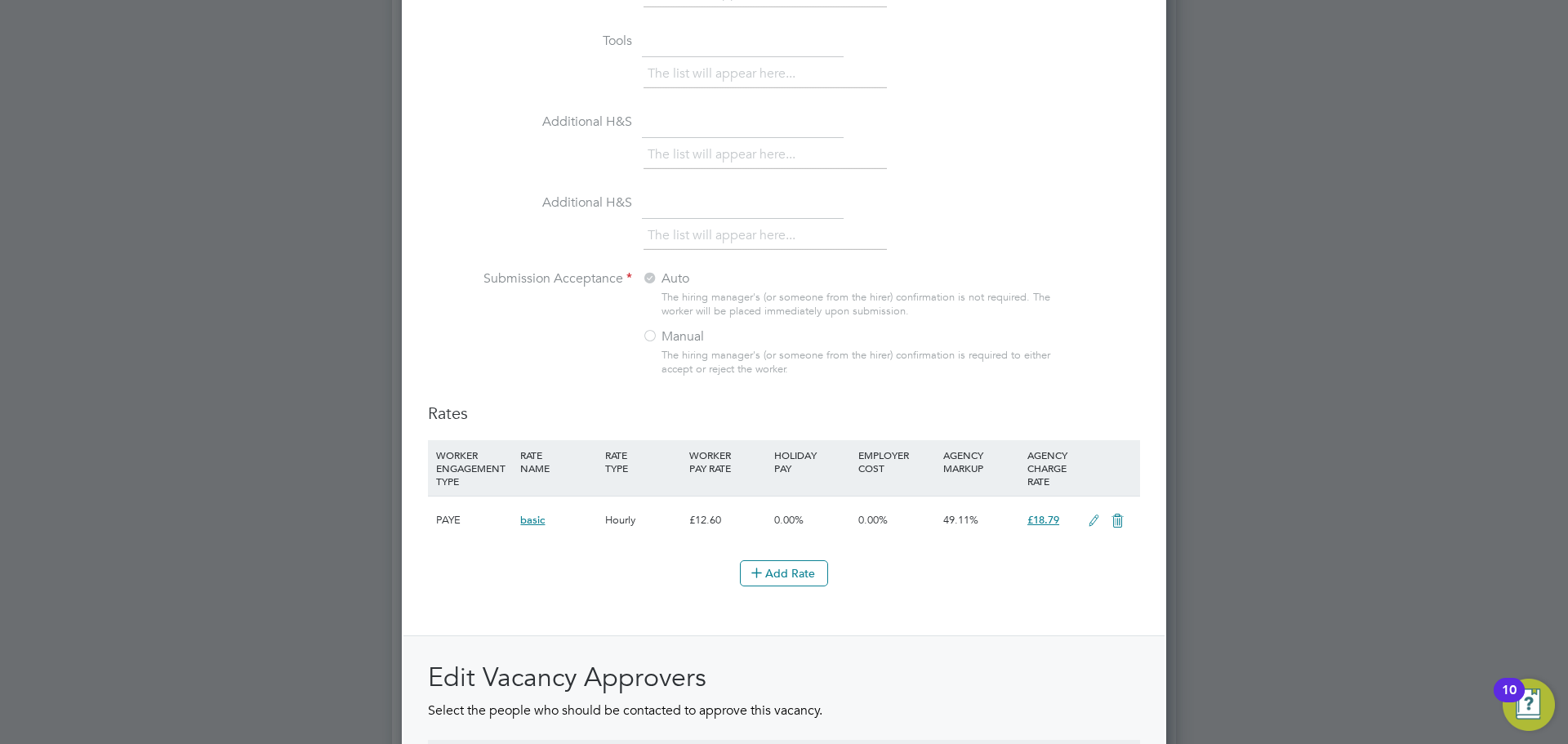
click at [1094, 518] on icon at bounding box center [1094, 522] width 20 height 13
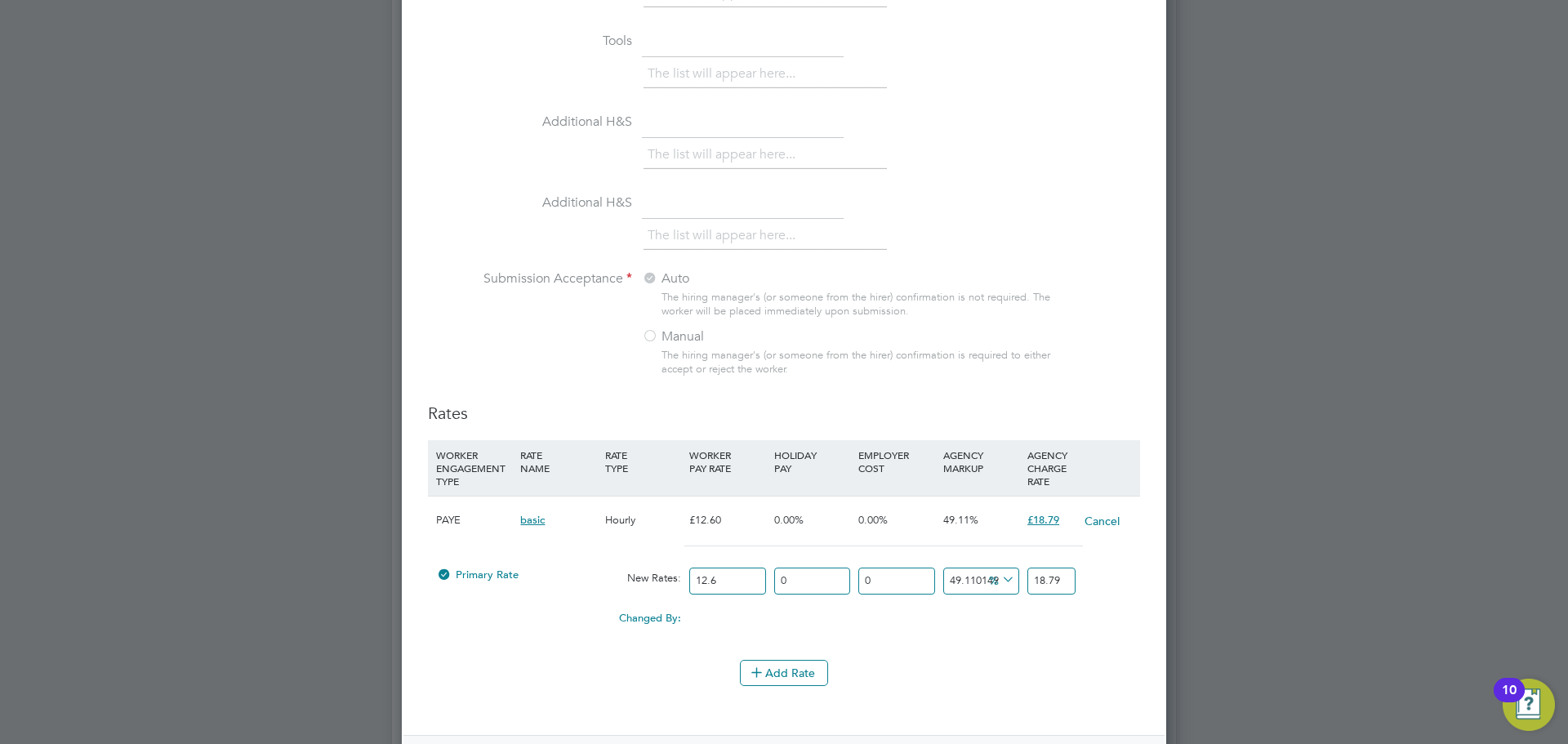
scroll to position [0, 0]
drag, startPoint x: 1060, startPoint y: 579, endPoint x: 1050, endPoint y: 579, distance: 10.0
click at [1050, 579] on input "18.79" at bounding box center [1051, 581] width 48 height 27
type input "46.82539682539682"
type input "18.50"
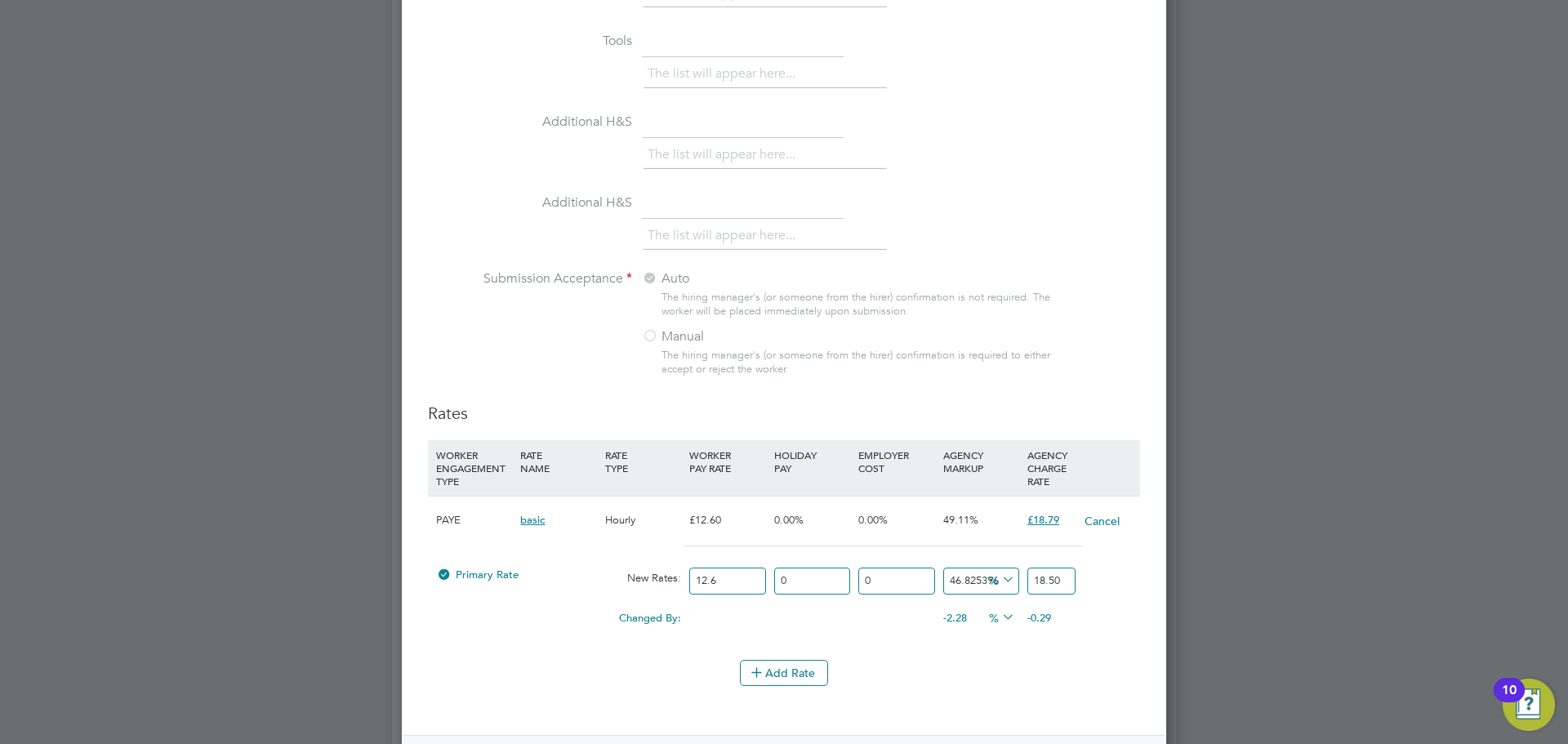
drag, startPoint x: 1056, startPoint y: 636, endPoint x: 955, endPoint y: 664, distance: 104.8
click at [1056, 637] on div "Changed By: 0.00 0.00 0.00 -2.28 -0.29 % -0.29" at bounding box center [784, 623] width 712 height 41
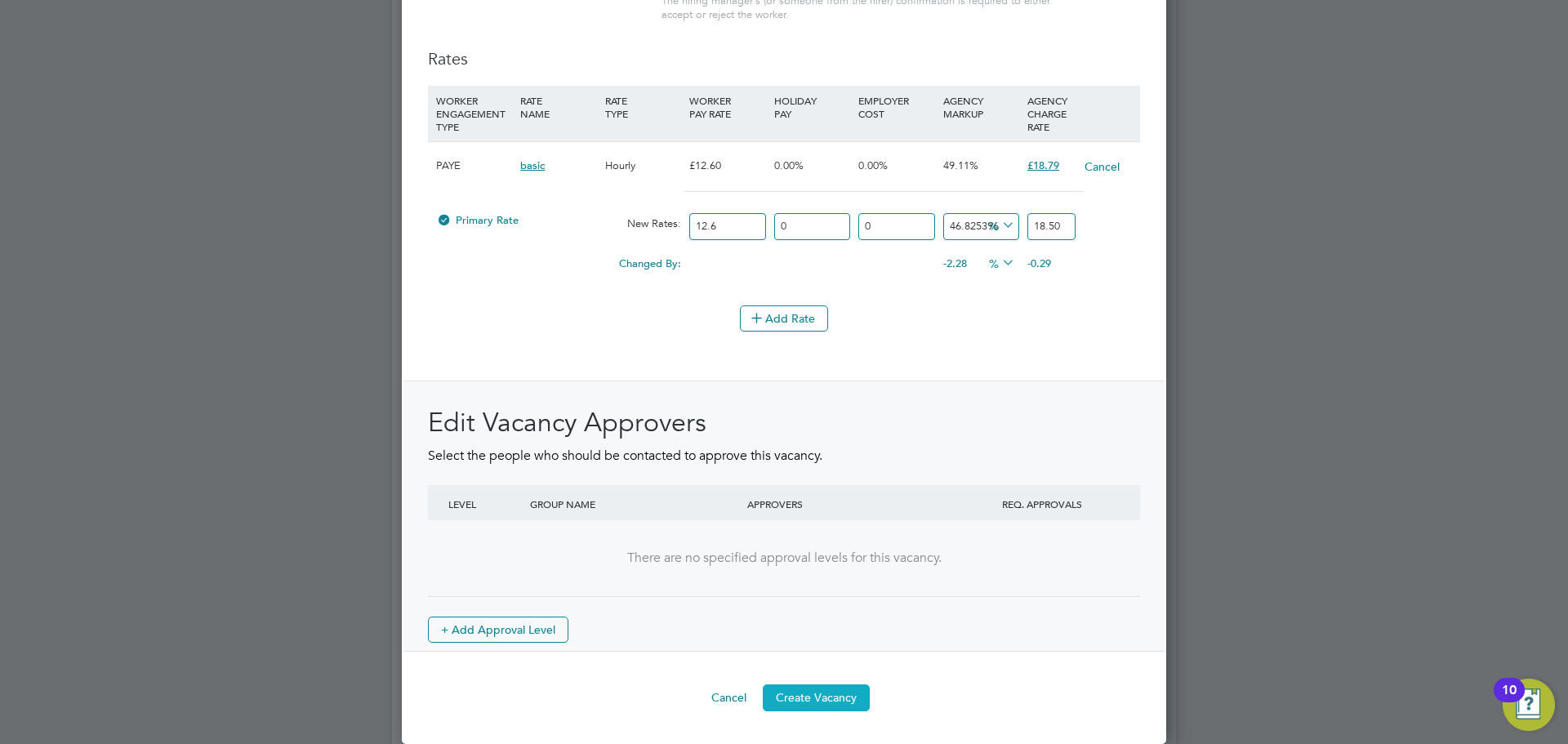
click at [837, 703] on button "Create Vacancy" at bounding box center [817, 697] width 107 height 26
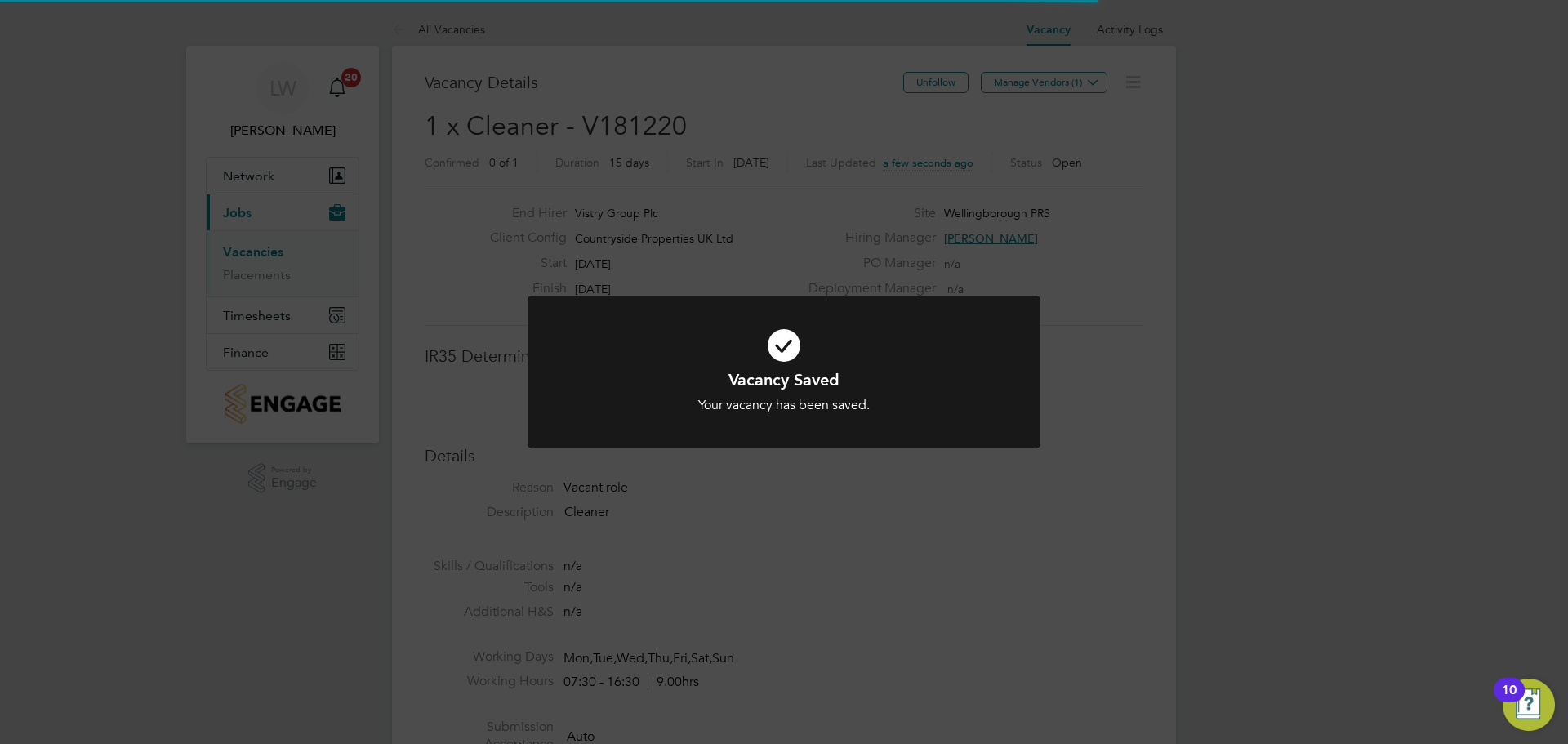
click at [913, 286] on div "Vacancy Saved Your vacancy has been saved. Cancel Okay" at bounding box center [784, 372] width 1568 height 744
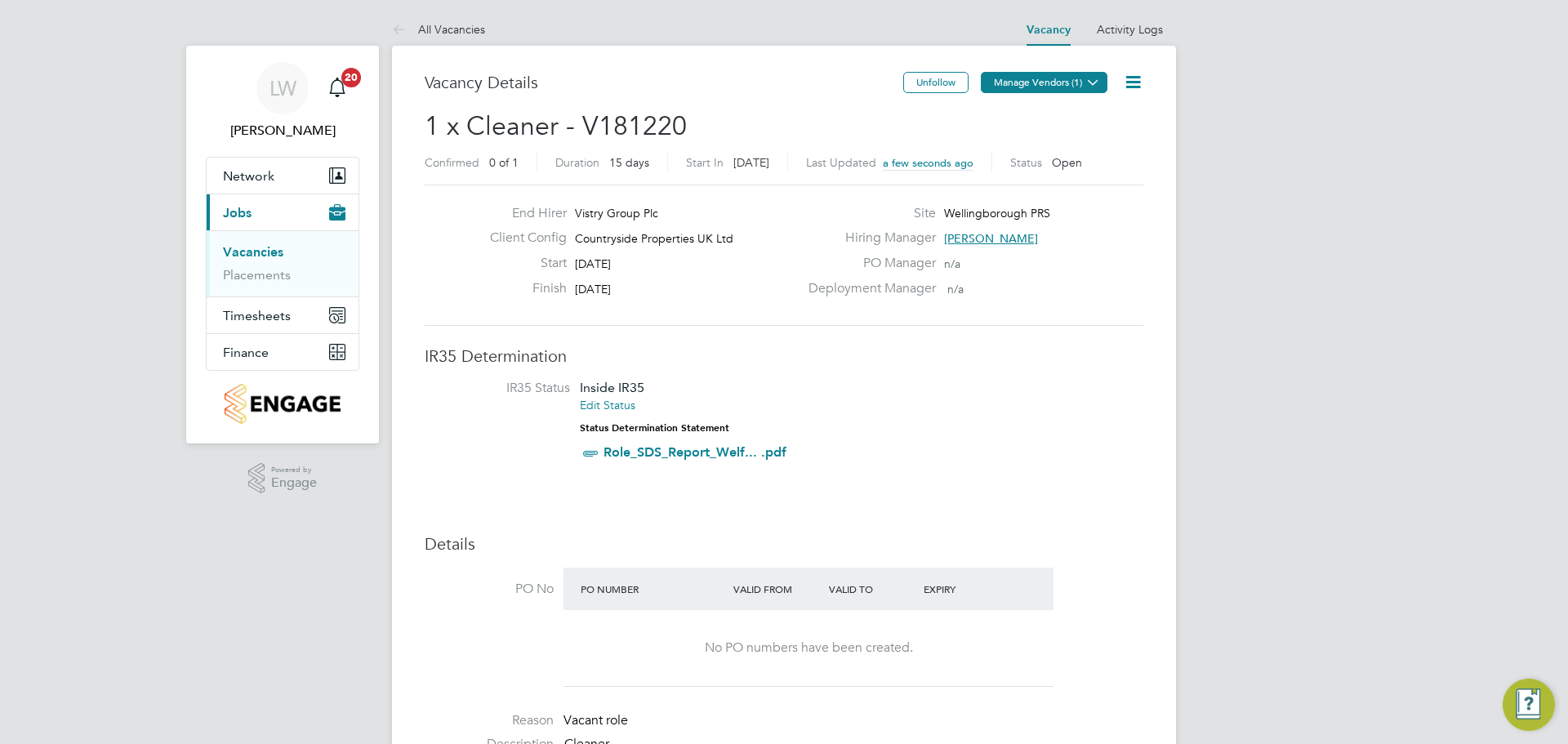
click at [1011, 82] on button "Manage Vendors (1)" at bounding box center [1044, 82] width 126 height 21
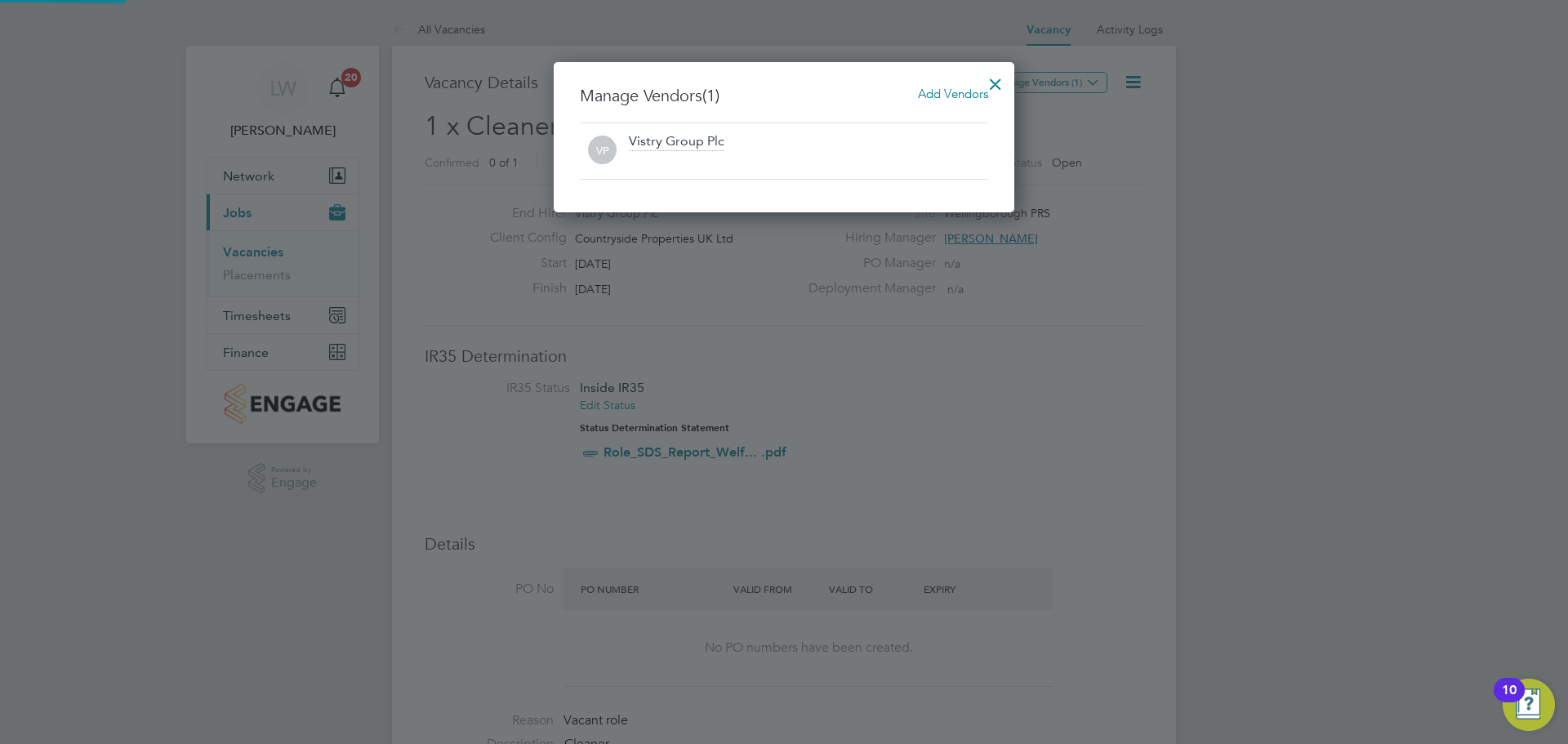
drag, startPoint x: 950, startPoint y: 92, endPoint x: 899, endPoint y: 116, distance: 56.4
click at [949, 92] on span "Add Vendors" at bounding box center [953, 94] width 70 height 16
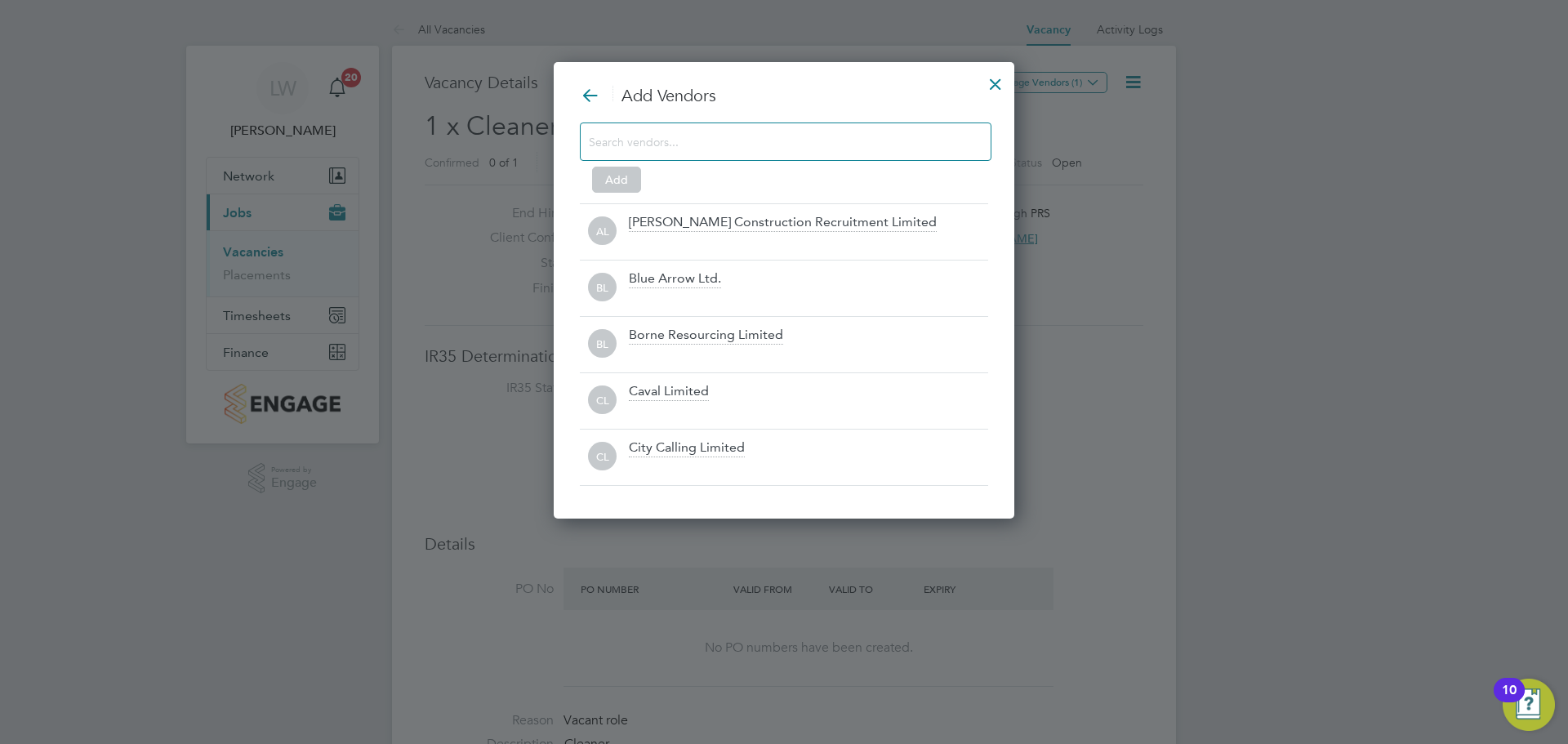
click at [658, 150] on input at bounding box center [773, 140] width 368 height 21
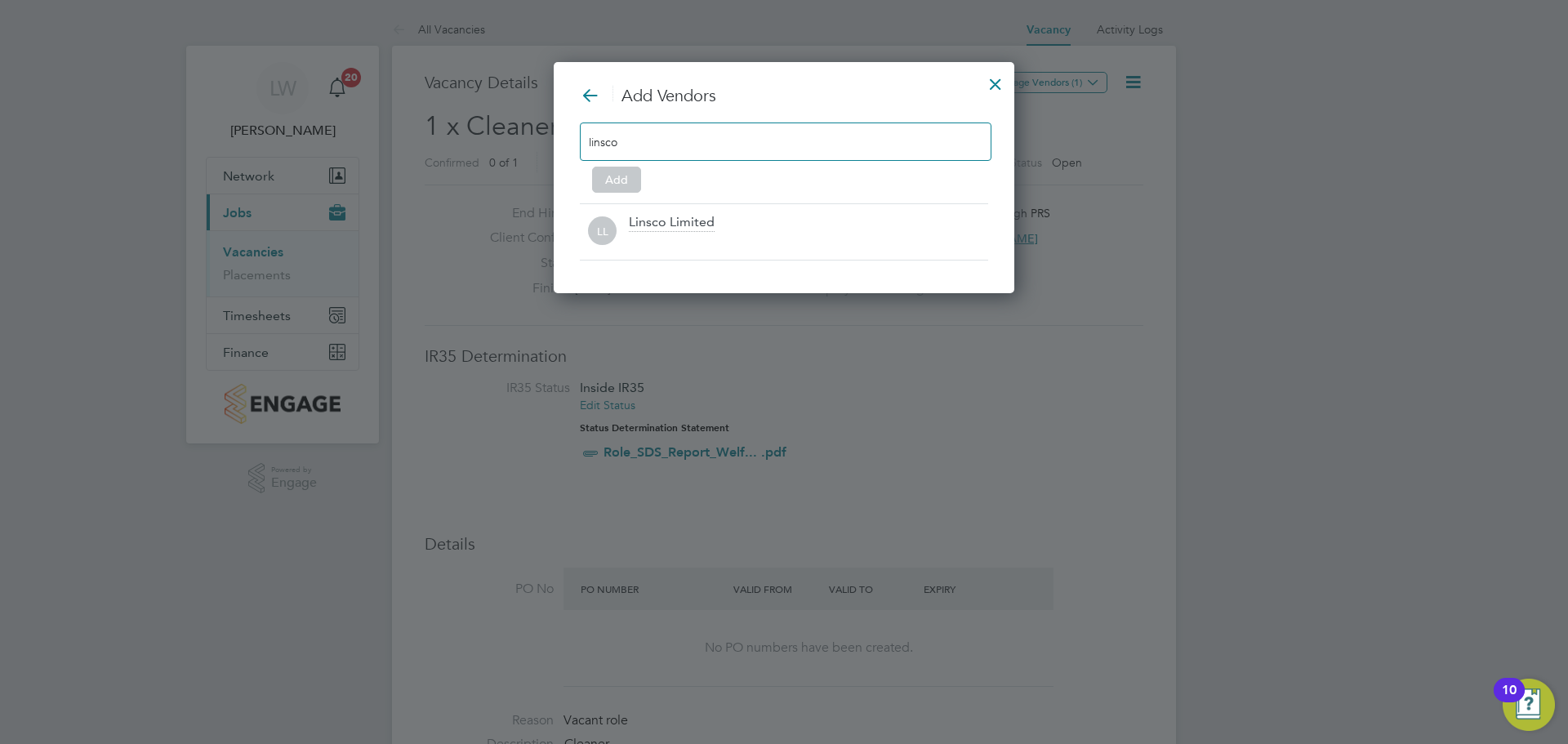
type input "linsco"
click at [688, 258] on div "LL Linsco Limited" at bounding box center [784, 231] width 409 height 56
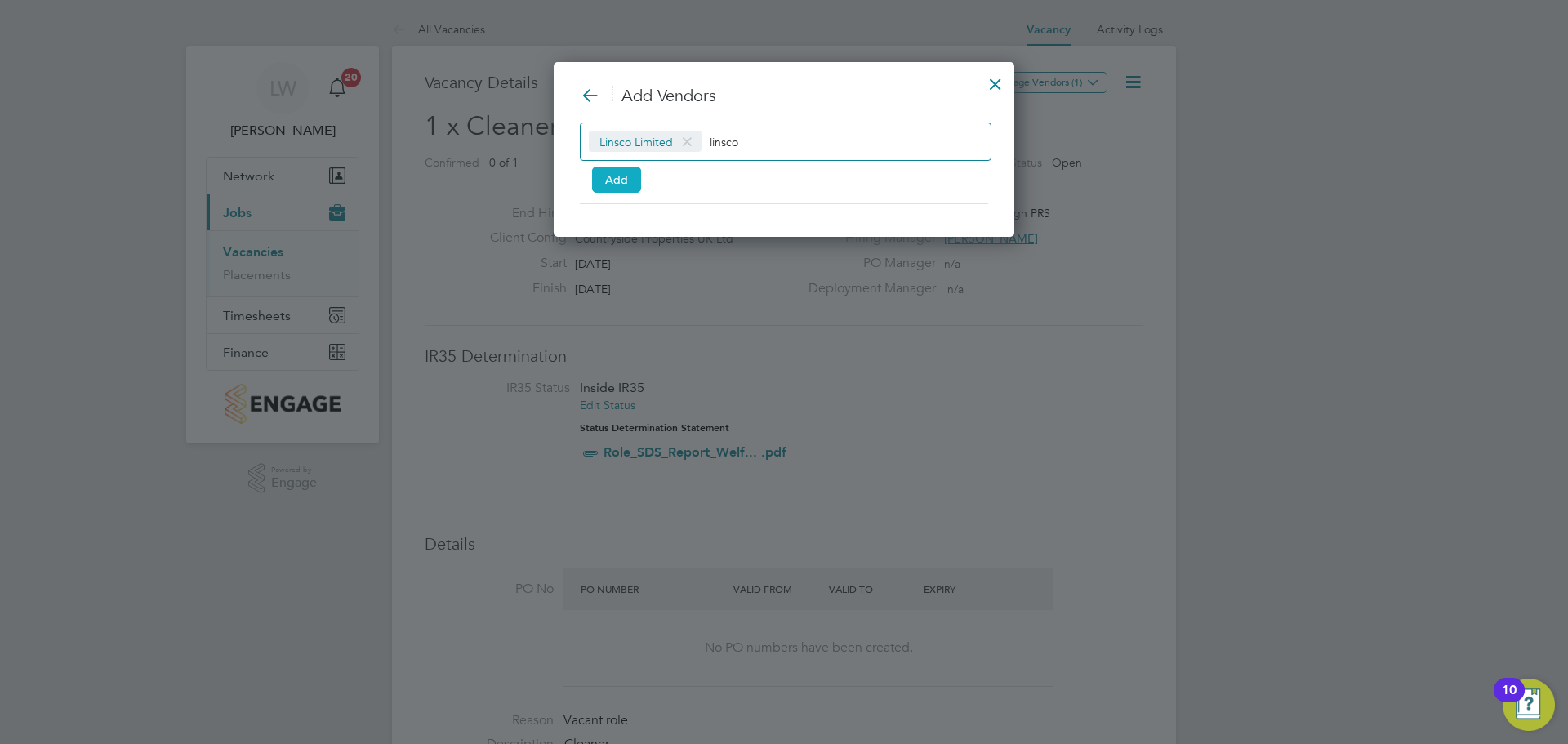
click at [619, 177] on button "Add" at bounding box center [616, 179] width 49 height 26
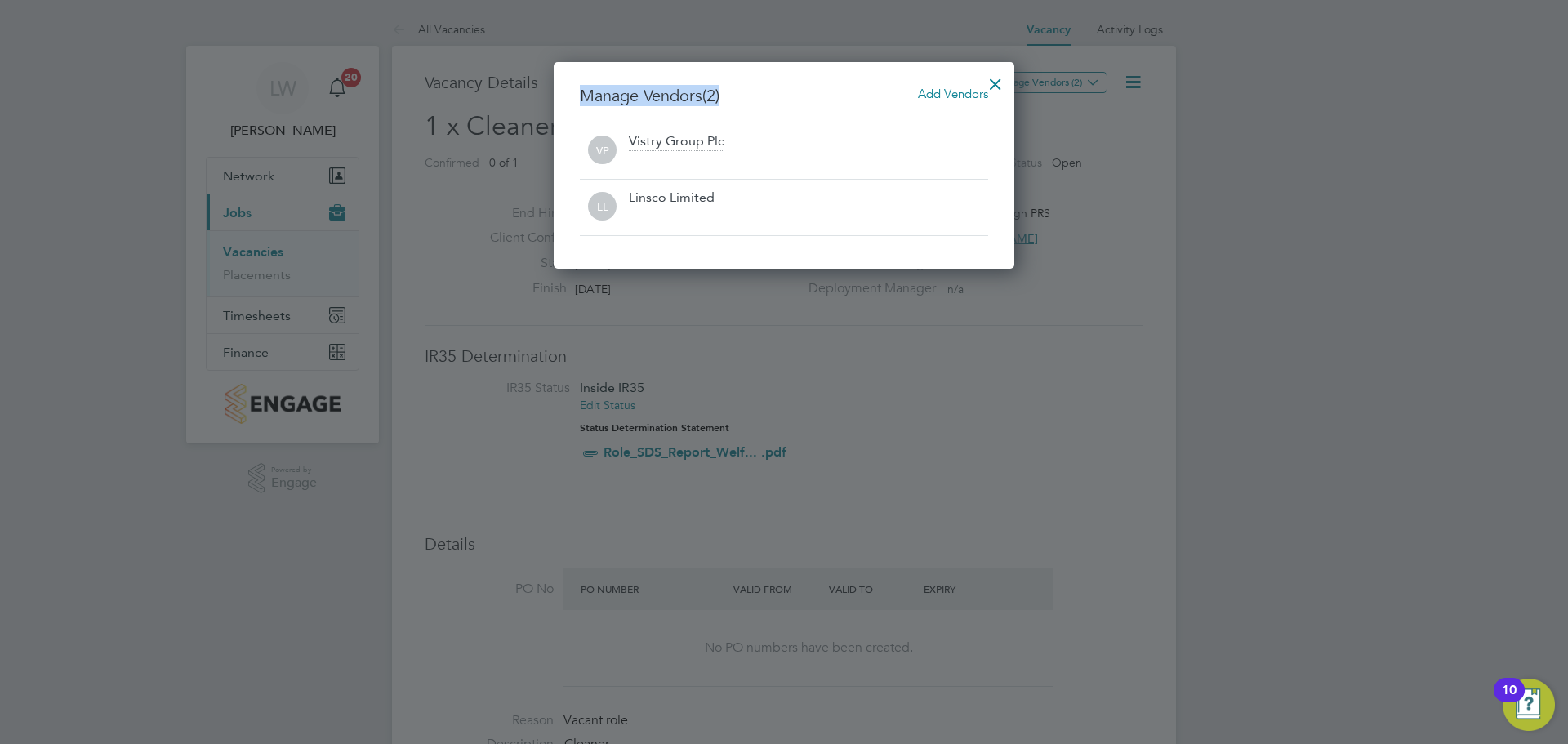
click at [993, 86] on div at bounding box center [995, 79] width 29 height 29
